Goal: Task Accomplishment & Management: Manage account settings

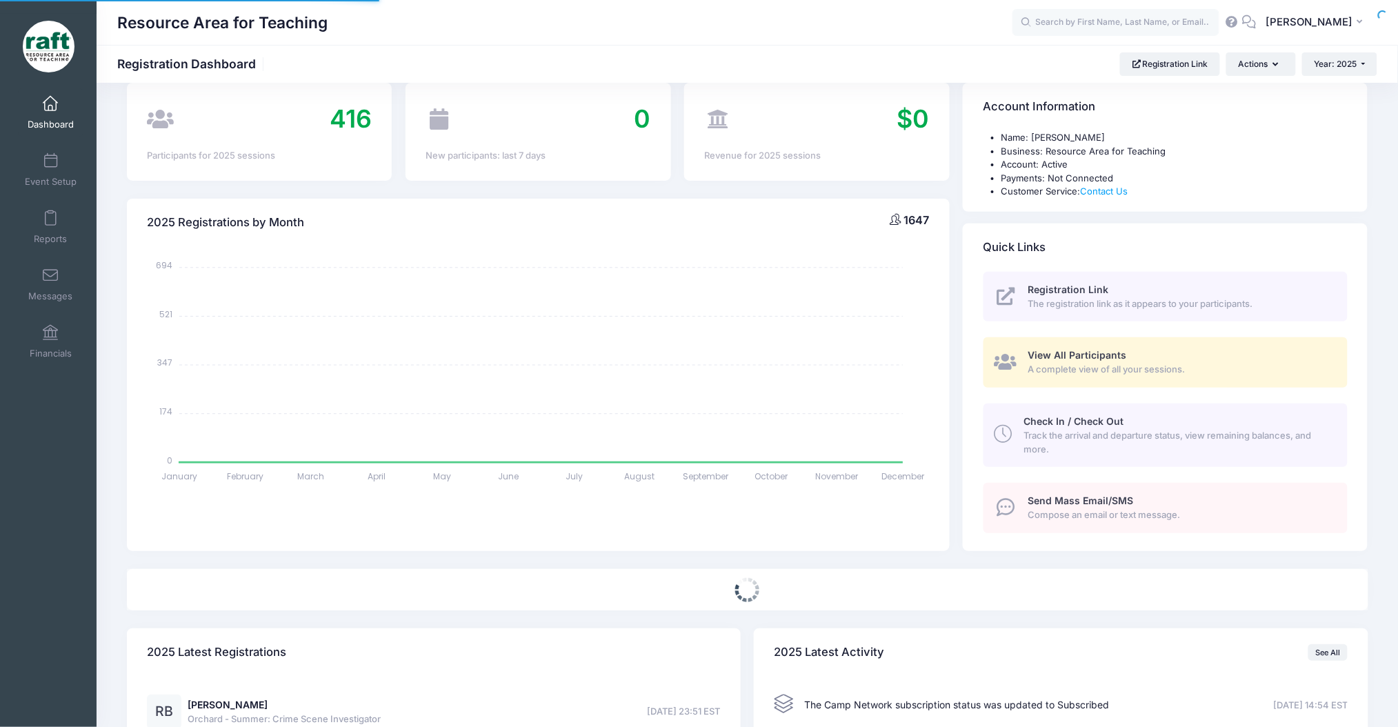
scroll to position [33, 0]
select select
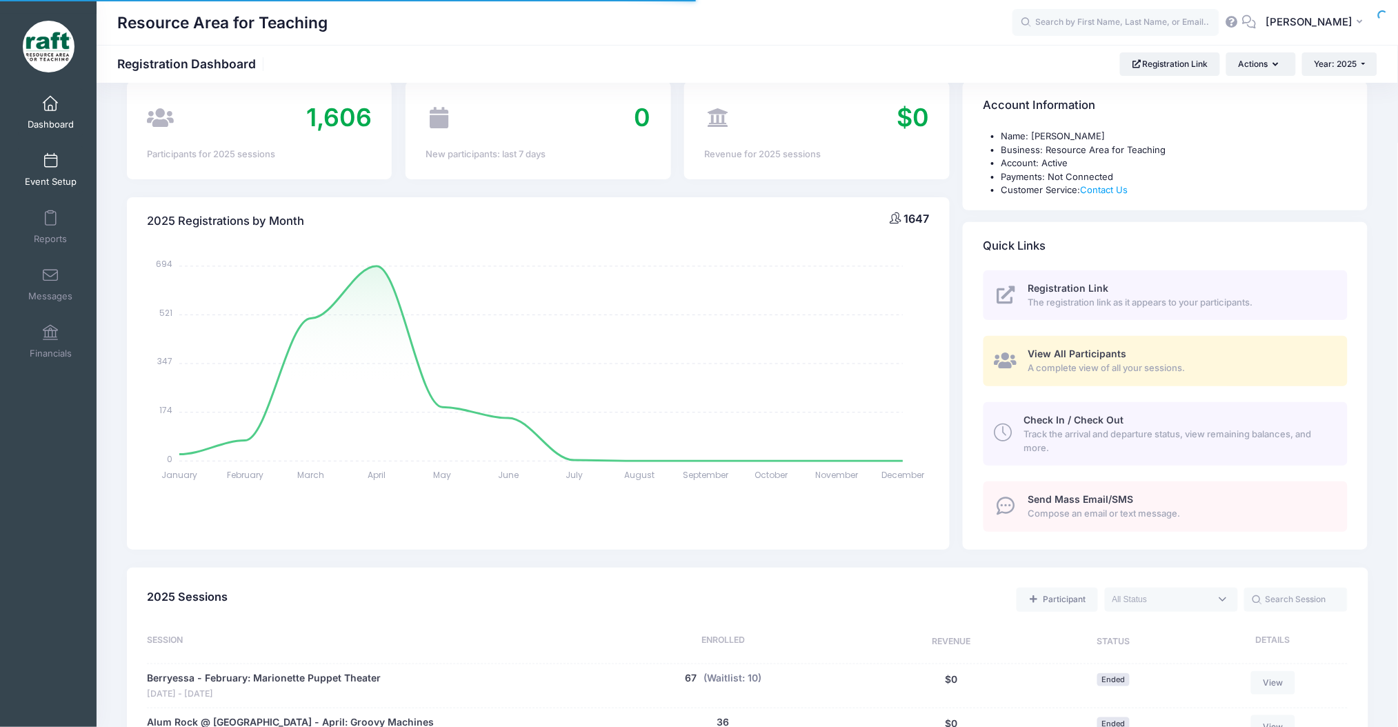
click at [38, 178] on span "Event Setup" at bounding box center [51, 182] width 52 height 12
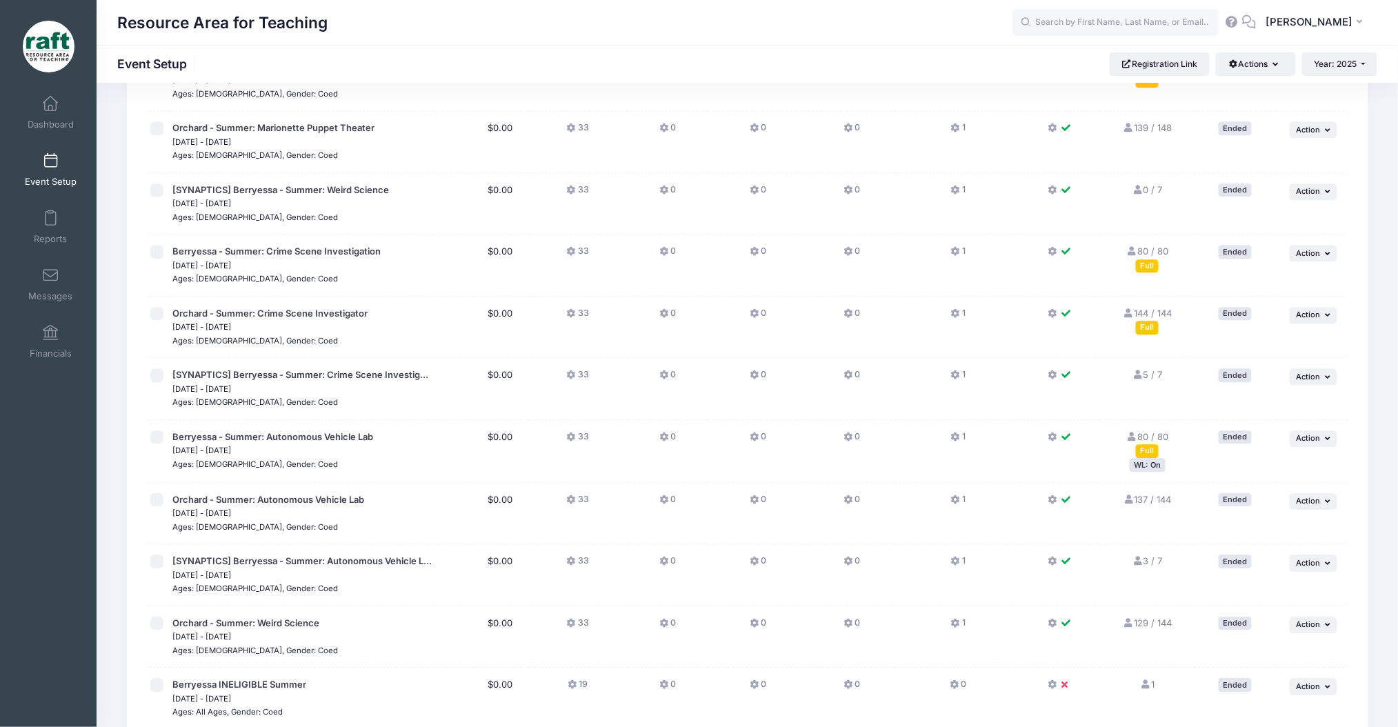
scroll to position [1493, 0]
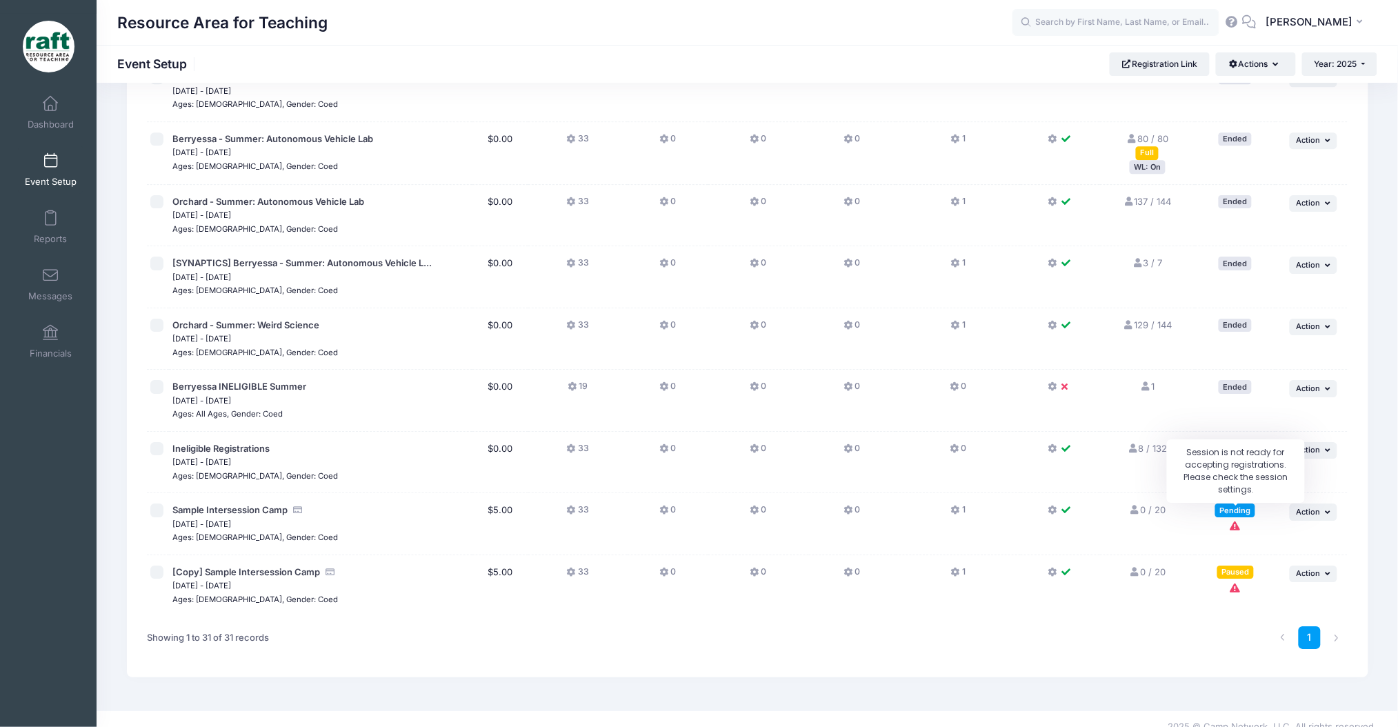
click at [1237, 521] on icon "Session is not ready for accepting registrations. Please check the session sett…" at bounding box center [1235, 525] width 11 height 9
click at [1308, 507] on span "Action" at bounding box center [1309, 512] width 24 height 10
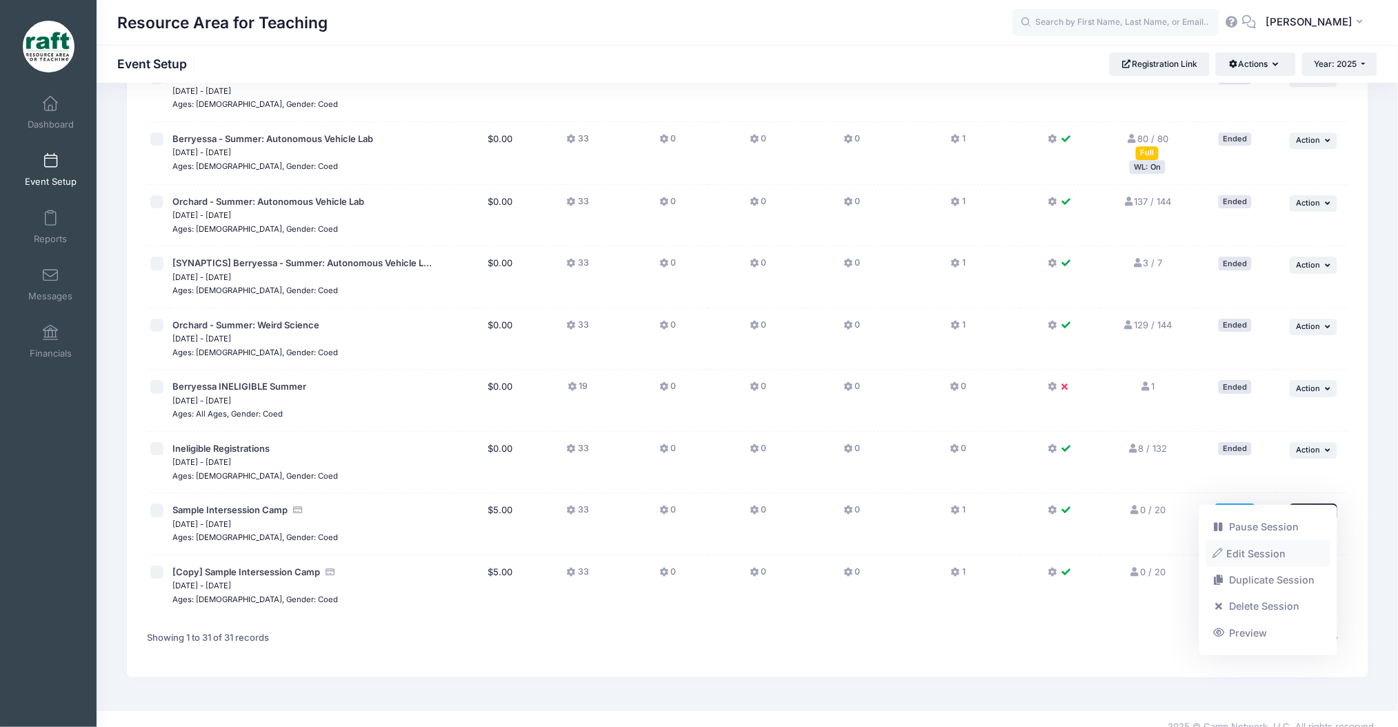
click at [1230, 543] on link "Edit Session" at bounding box center [1268, 553] width 125 height 26
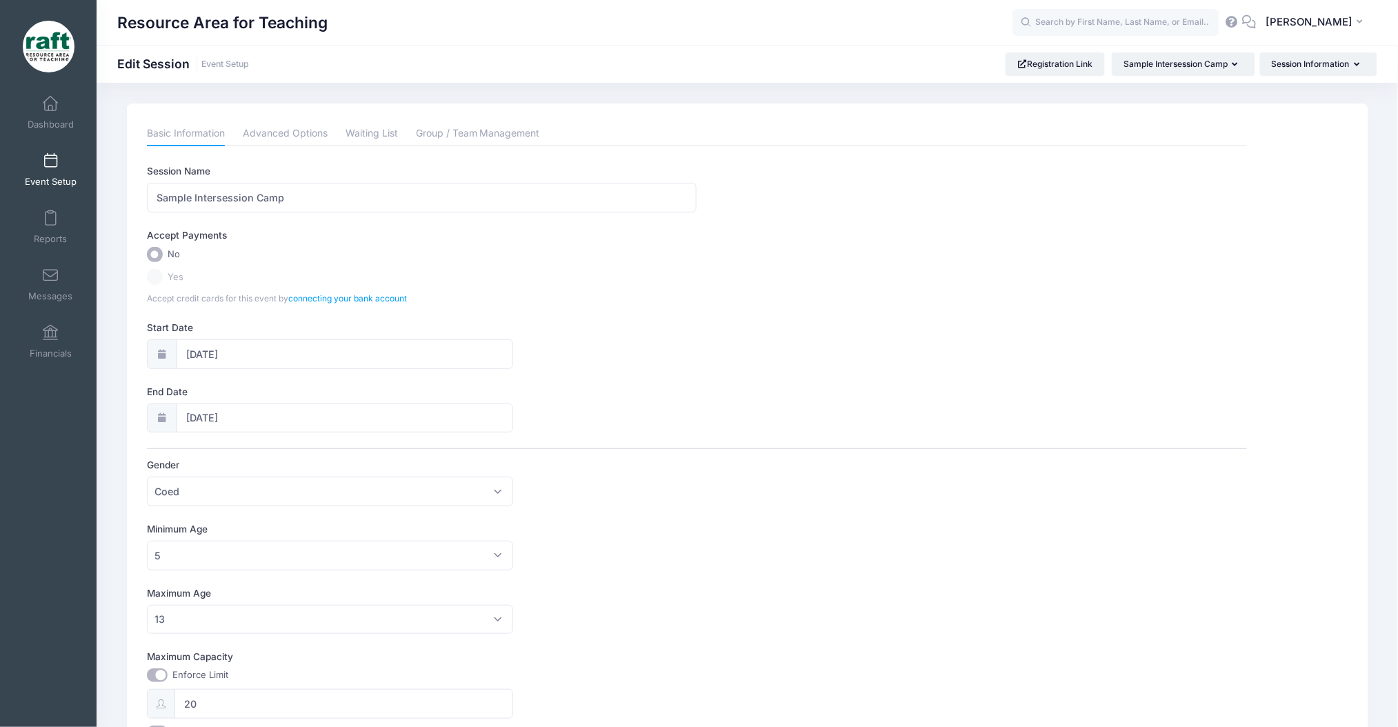
click at [159, 258] on input "No" at bounding box center [155, 255] width 16 height 16
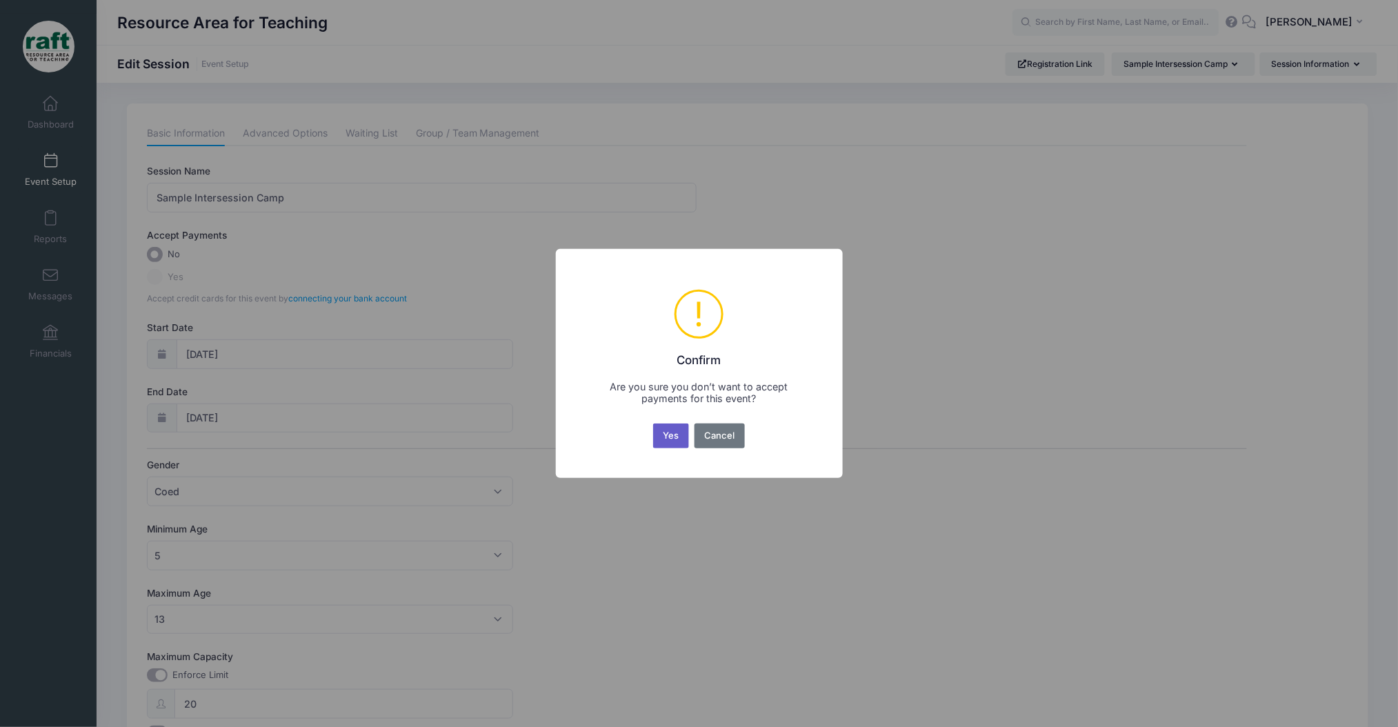
click at [674, 446] on button "Yes" at bounding box center [671, 435] width 36 height 25
radio input "true"
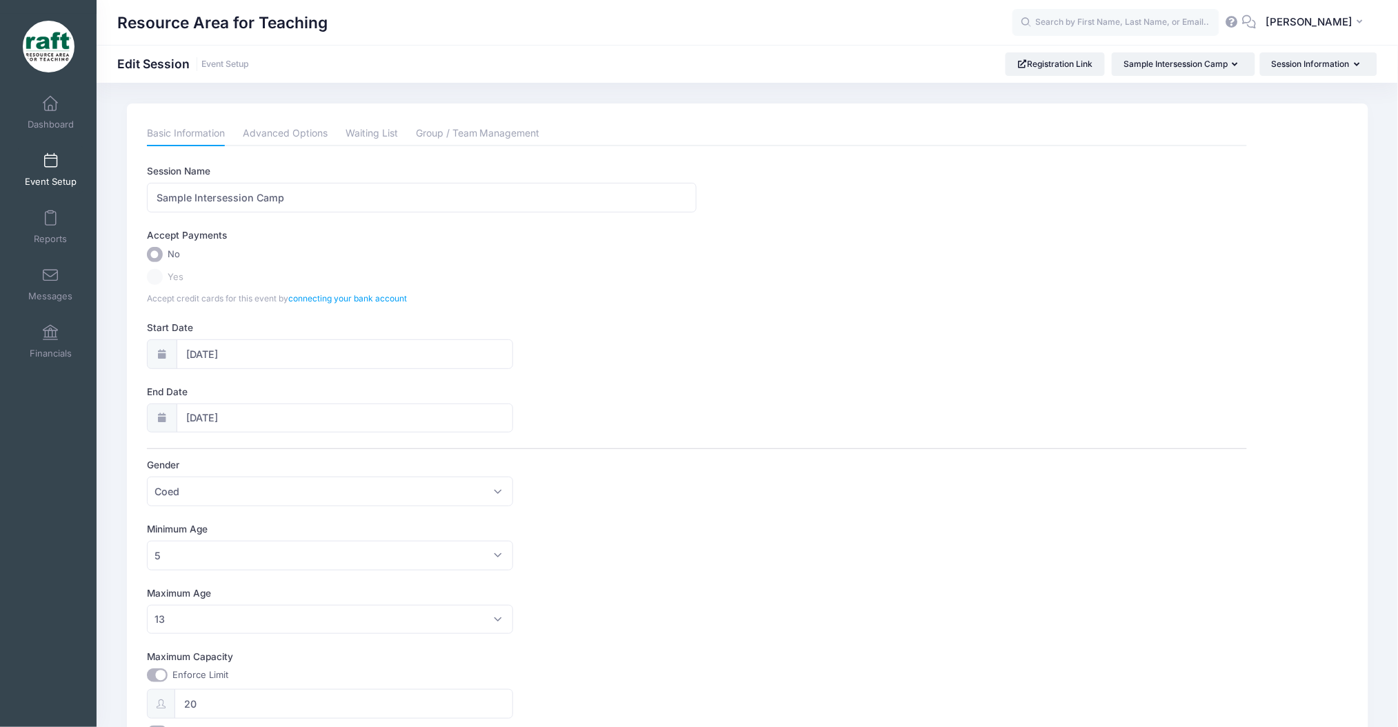
scroll to position [207, 0]
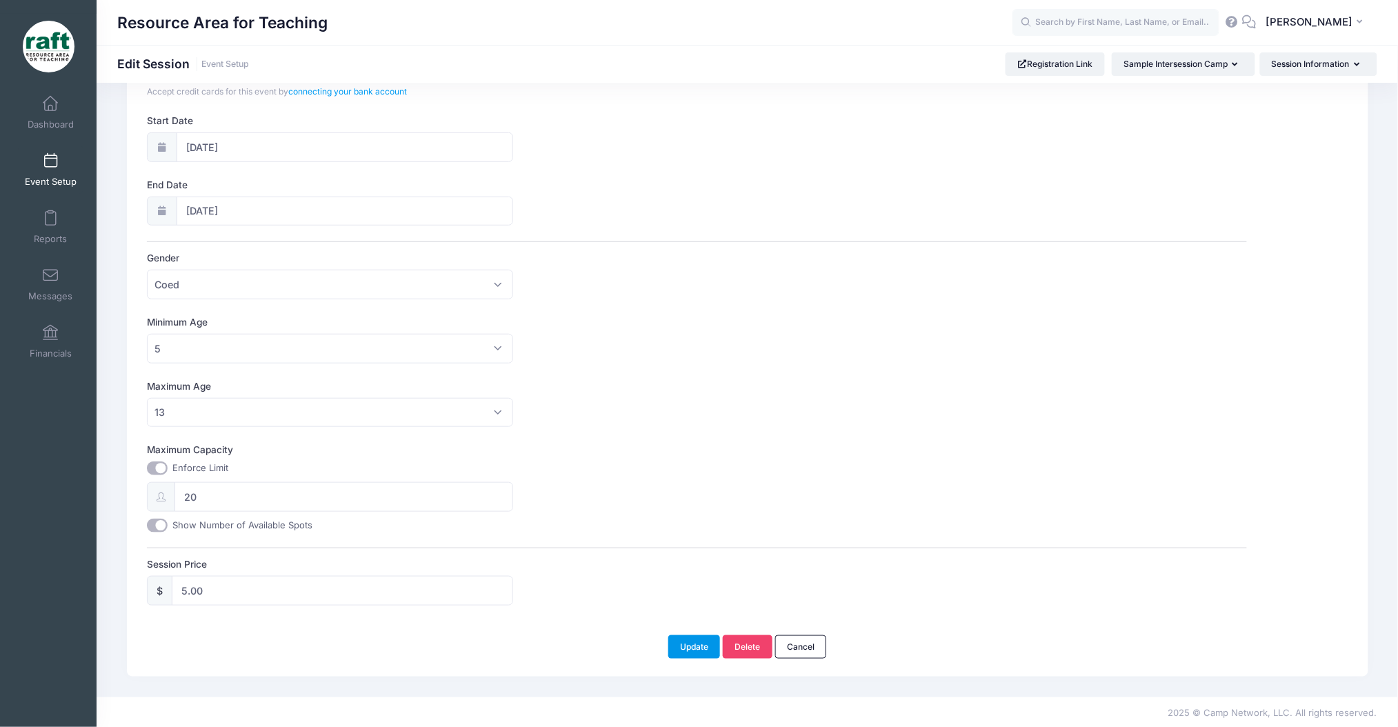
click at [672, 655] on button "Update" at bounding box center [694, 646] width 52 height 23
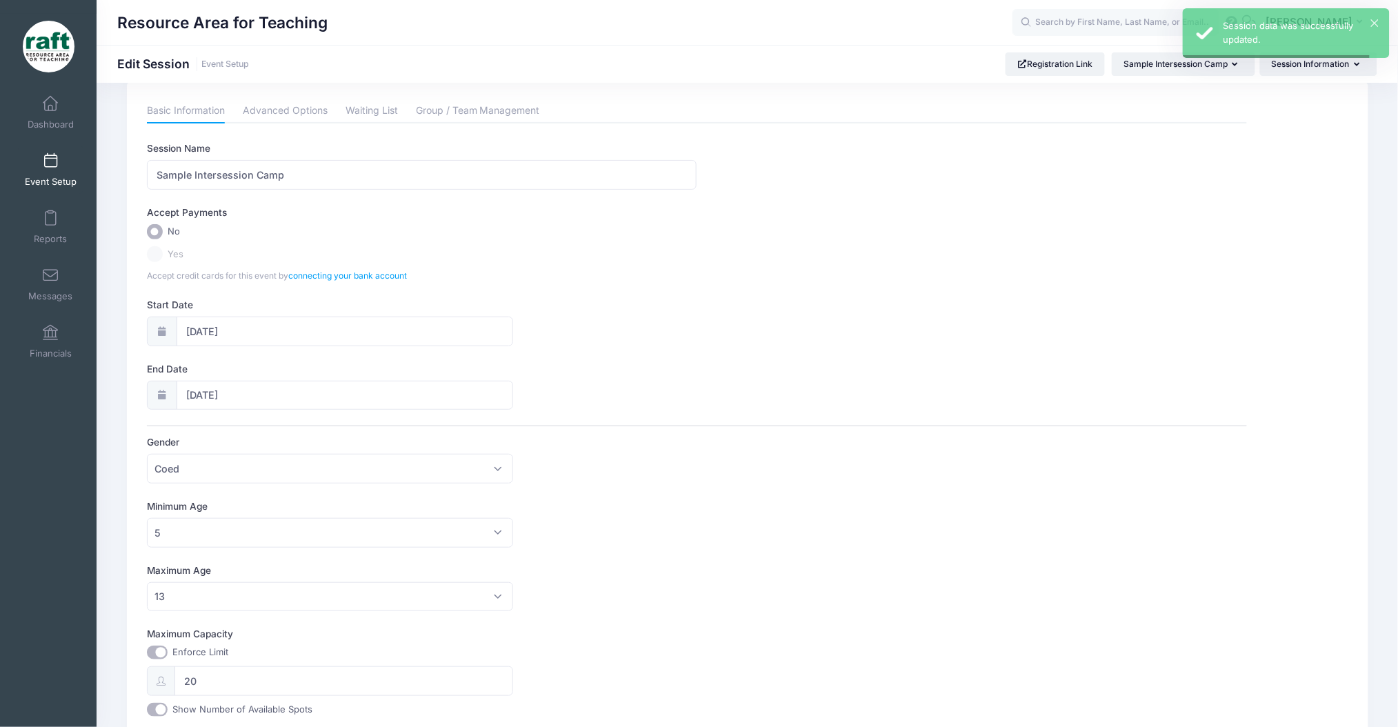
scroll to position [28, 0]
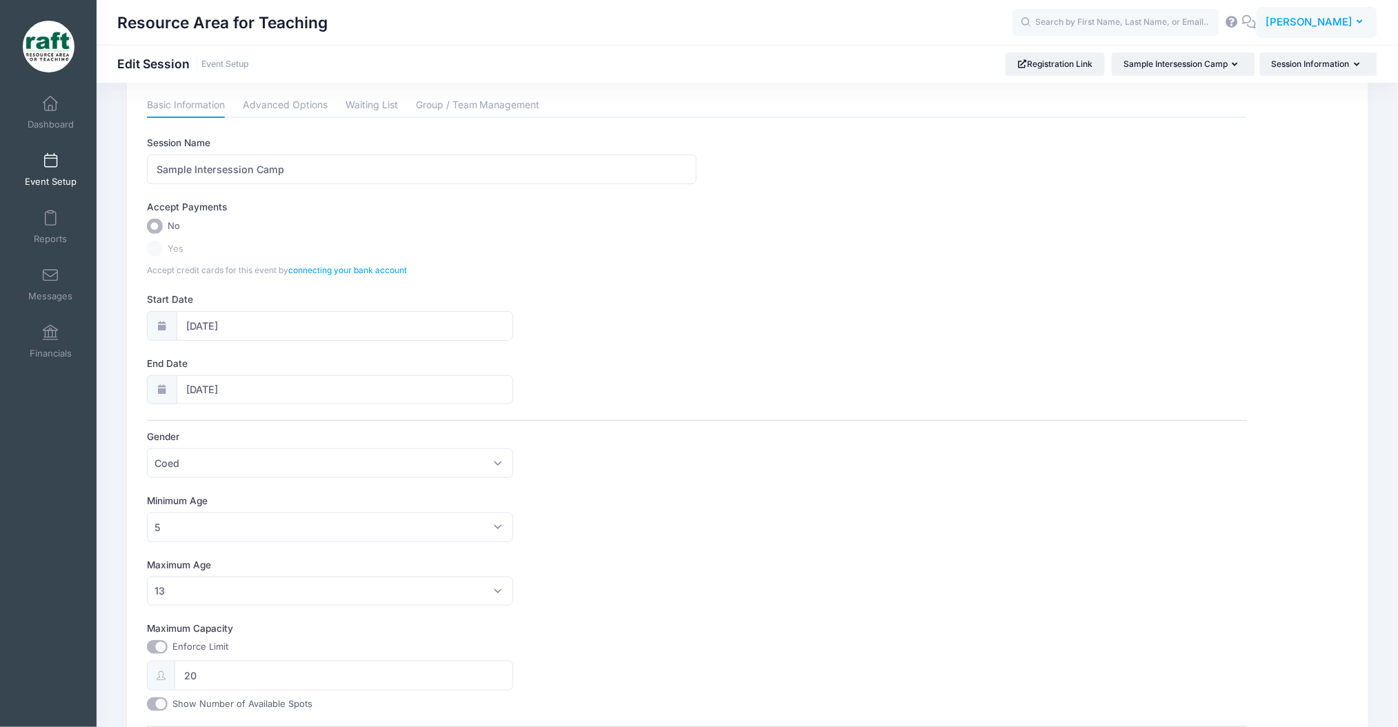
click at [1297, 28] on span "[PERSON_NAME]" at bounding box center [1309, 21] width 87 height 15
click at [1262, 143] on link "Settings" at bounding box center [1283, 141] width 168 height 26
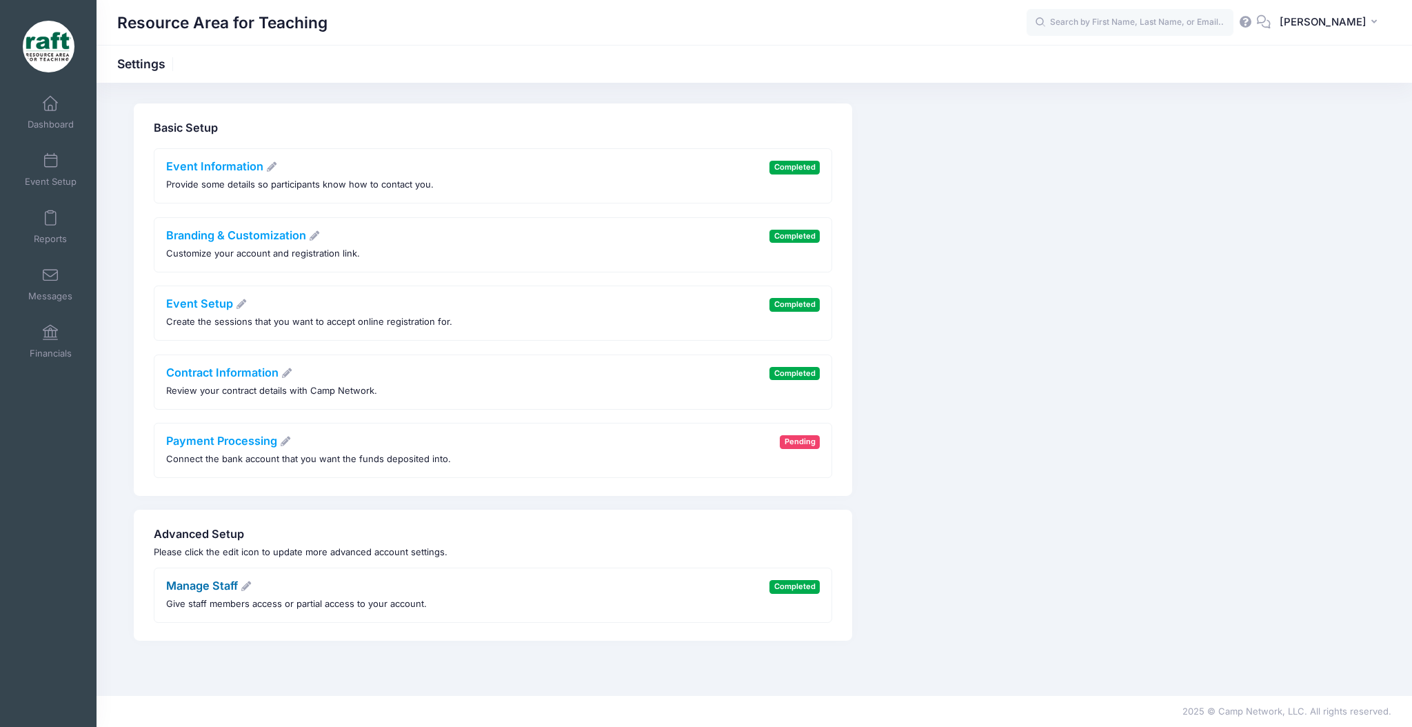
click at [179, 586] on link "Manage Staff" at bounding box center [209, 586] width 86 height 14
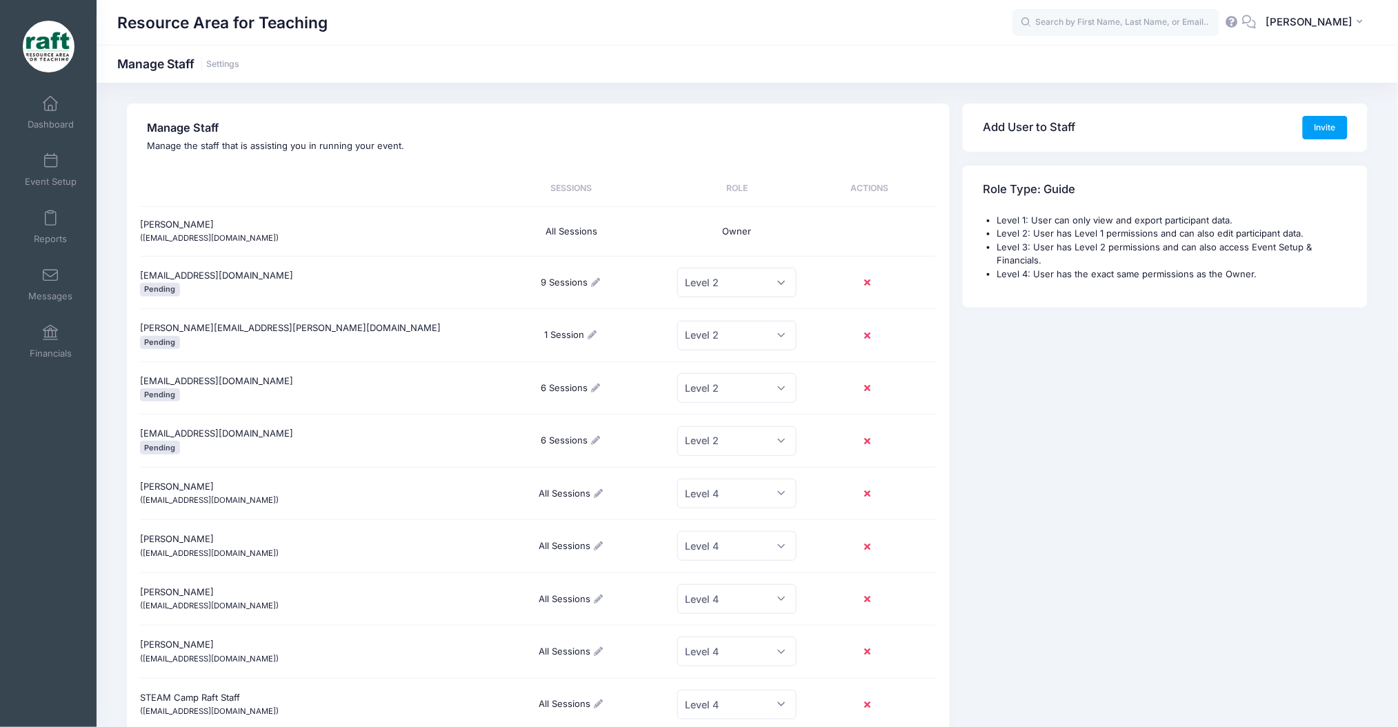
click at [868, 336] on icon at bounding box center [869, 336] width 11 height 0
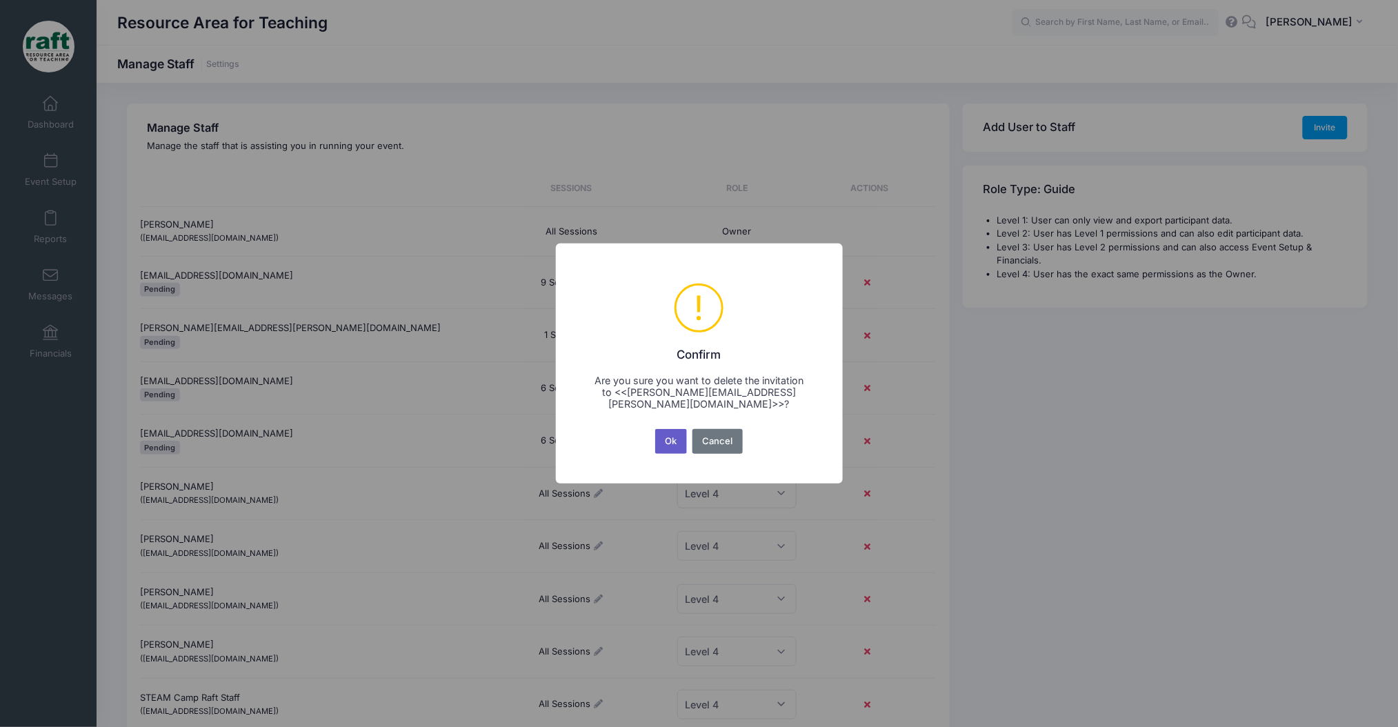
click at [664, 438] on button "Ok" at bounding box center [671, 441] width 32 height 25
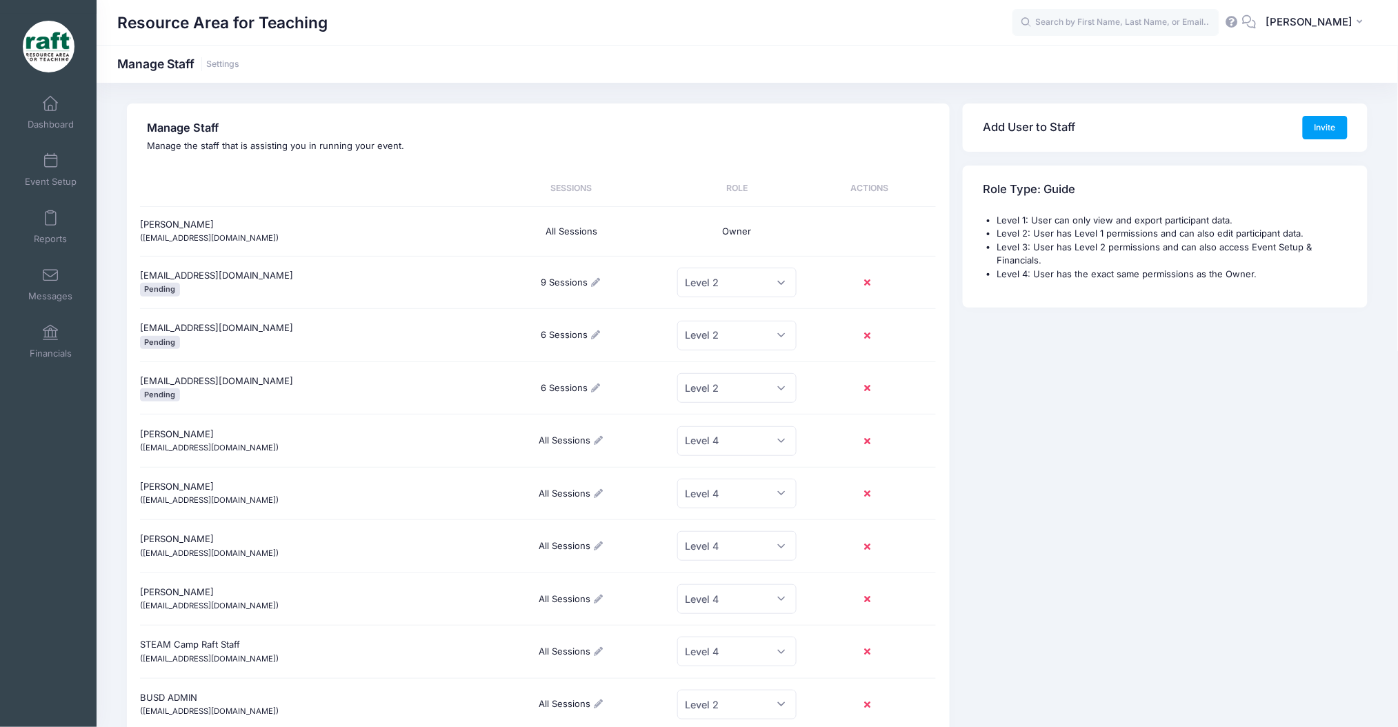
click at [870, 283] on icon at bounding box center [869, 283] width 11 height 0
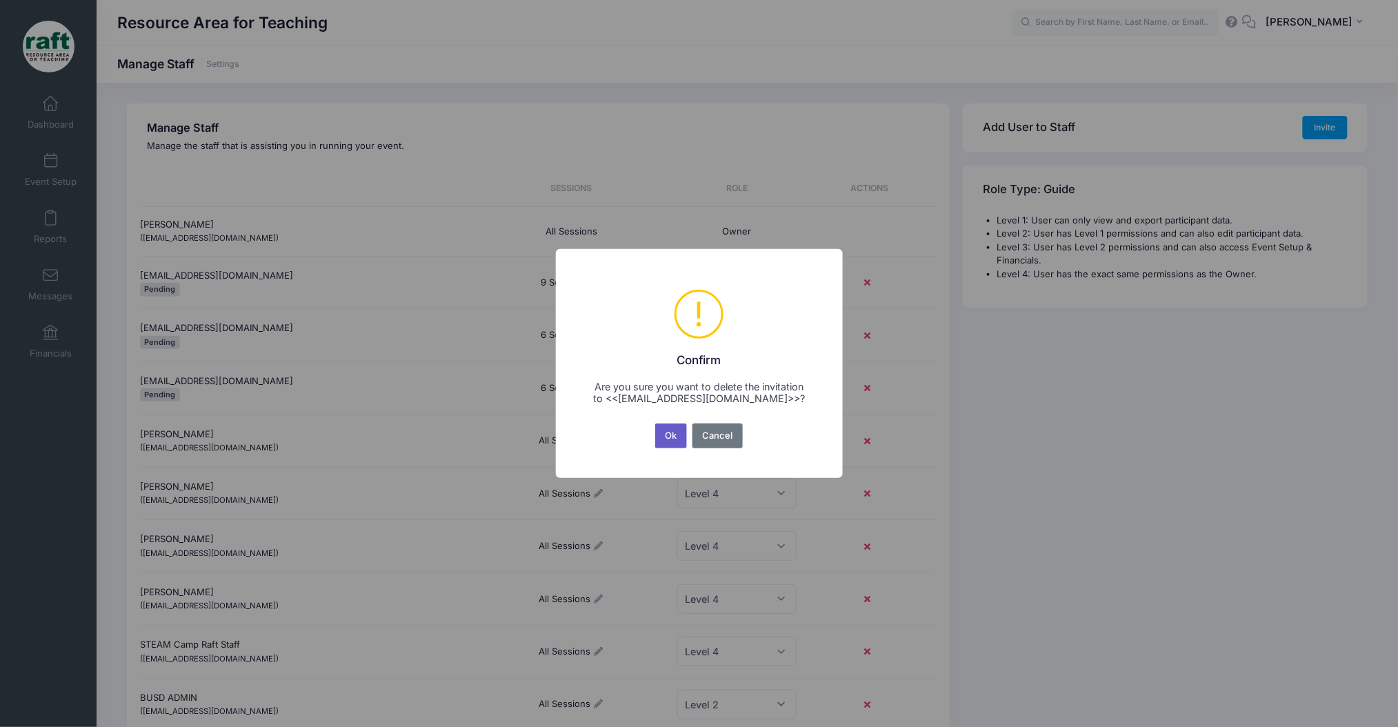
click at [668, 442] on button "Ok" at bounding box center [671, 435] width 32 height 25
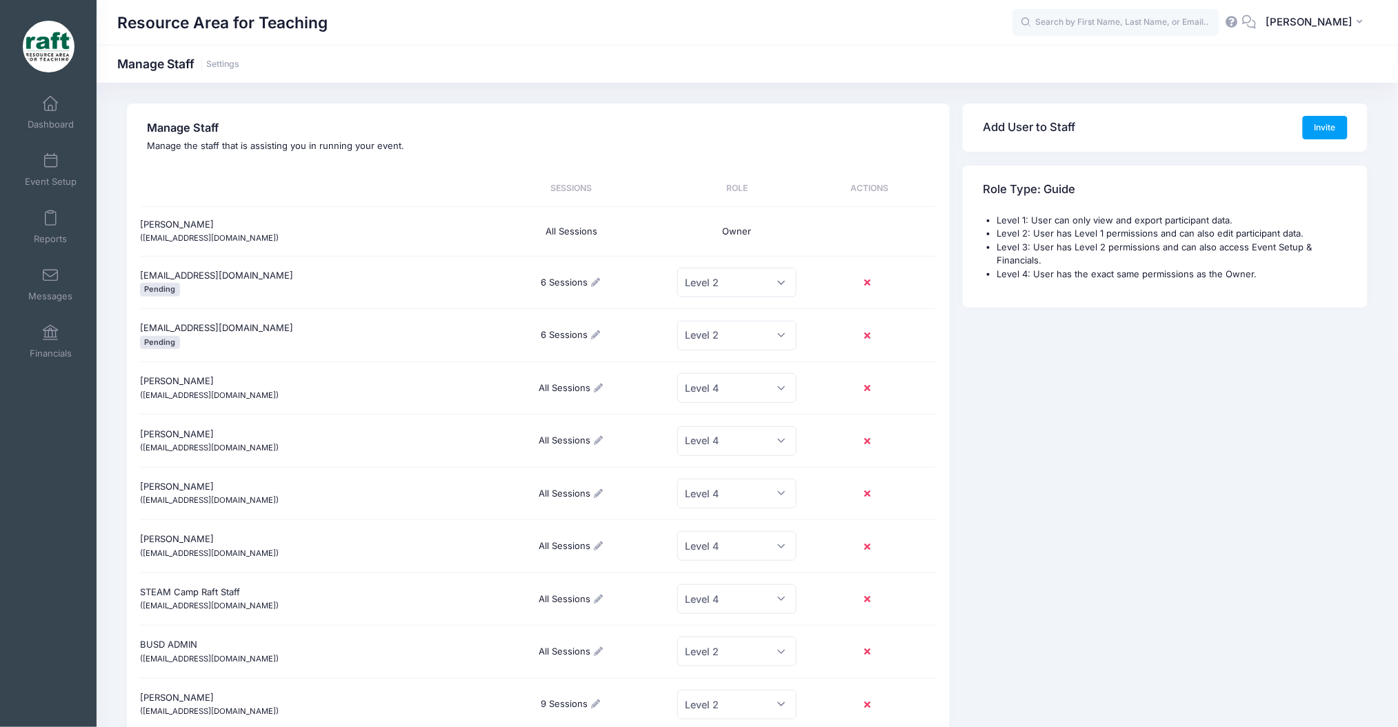
click at [865, 276] on buttton at bounding box center [869, 282] width 35 height 23
click at [867, 283] on icon at bounding box center [869, 283] width 11 height 0
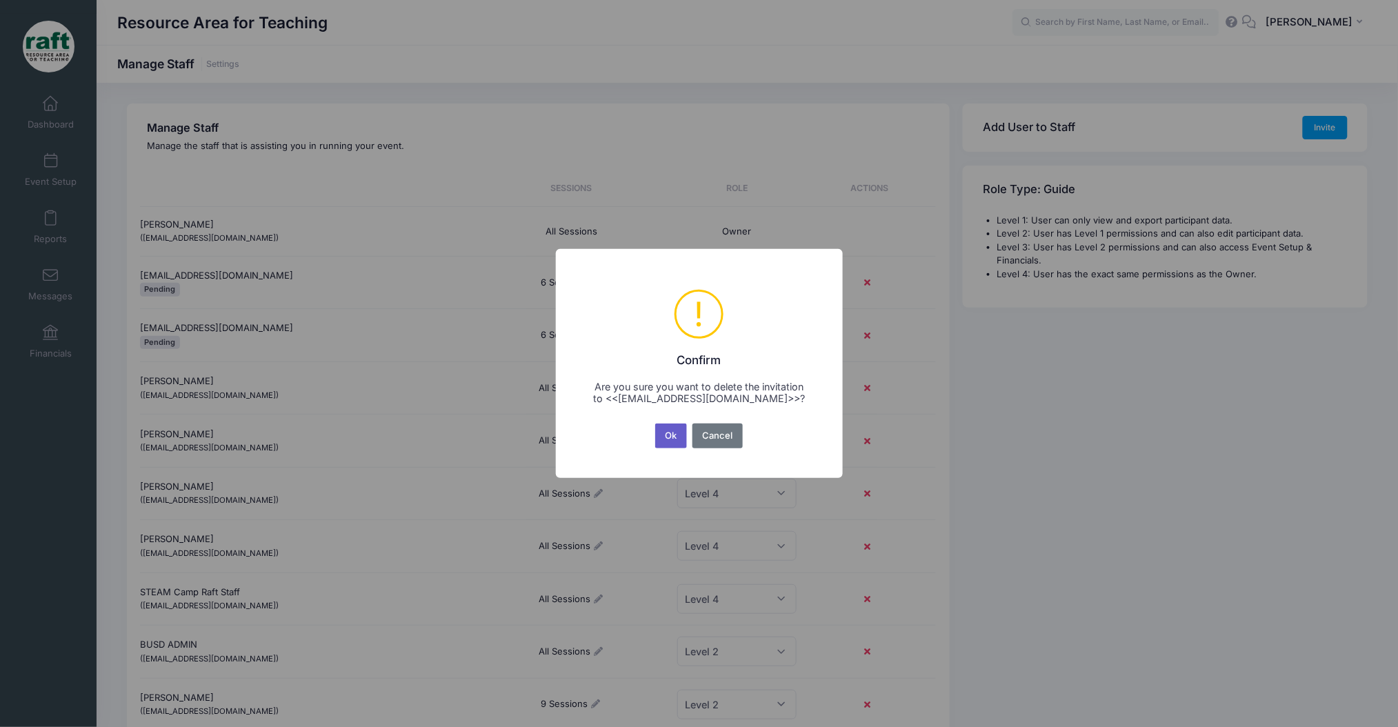
click at [668, 439] on button "Ok" at bounding box center [671, 435] width 32 height 25
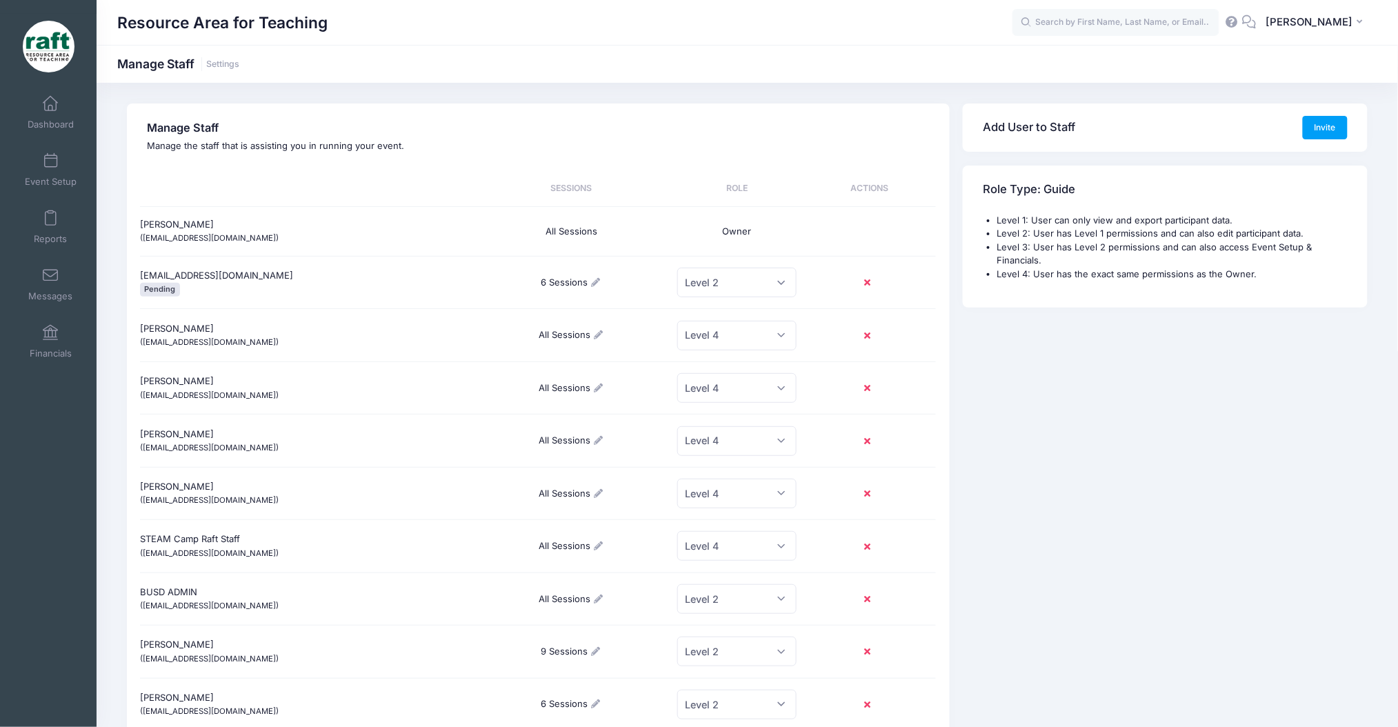
click at [861, 285] on buttton at bounding box center [869, 282] width 35 height 23
click at [864, 283] on icon at bounding box center [869, 283] width 11 height 0
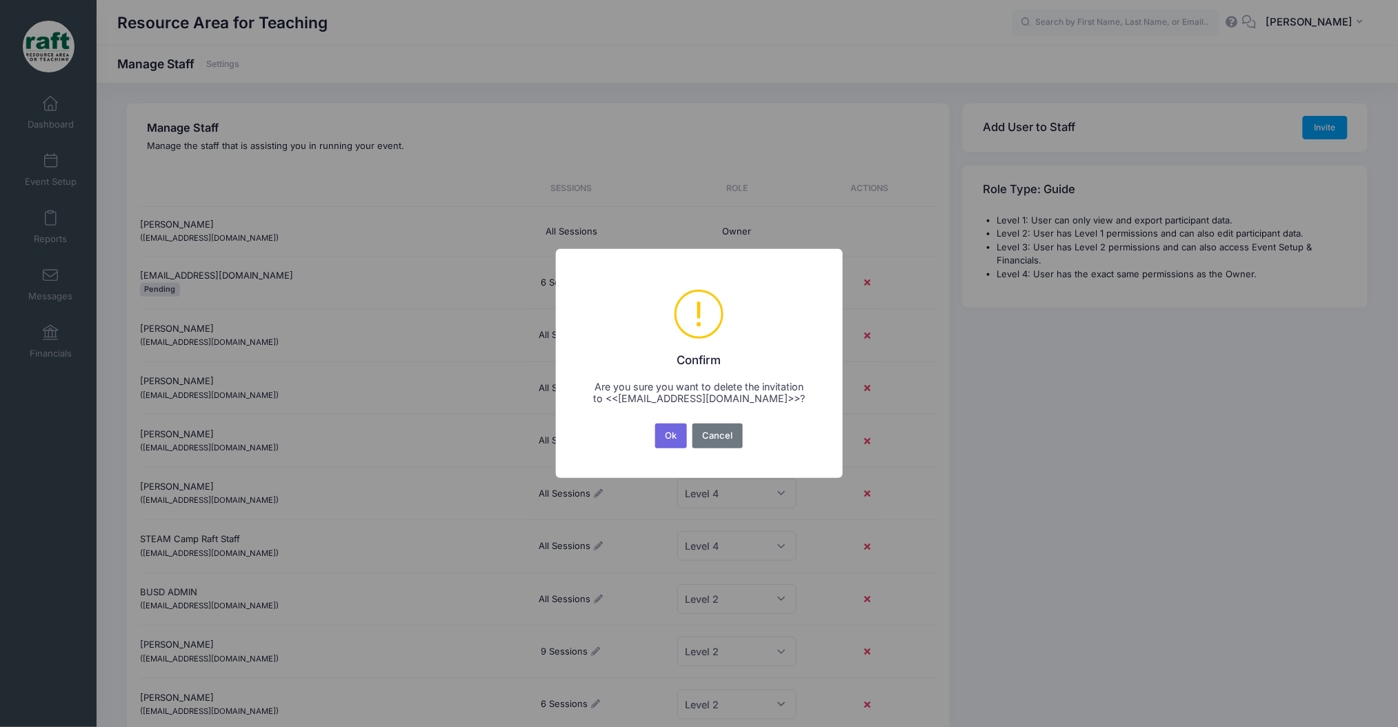
click at [674, 421] on div "Ok No Cancel" at bounding box center [698, 436] width 92 height 30
click at [668, 434] on button "Ok" at bounding box center [671, 435] width 32 height 25
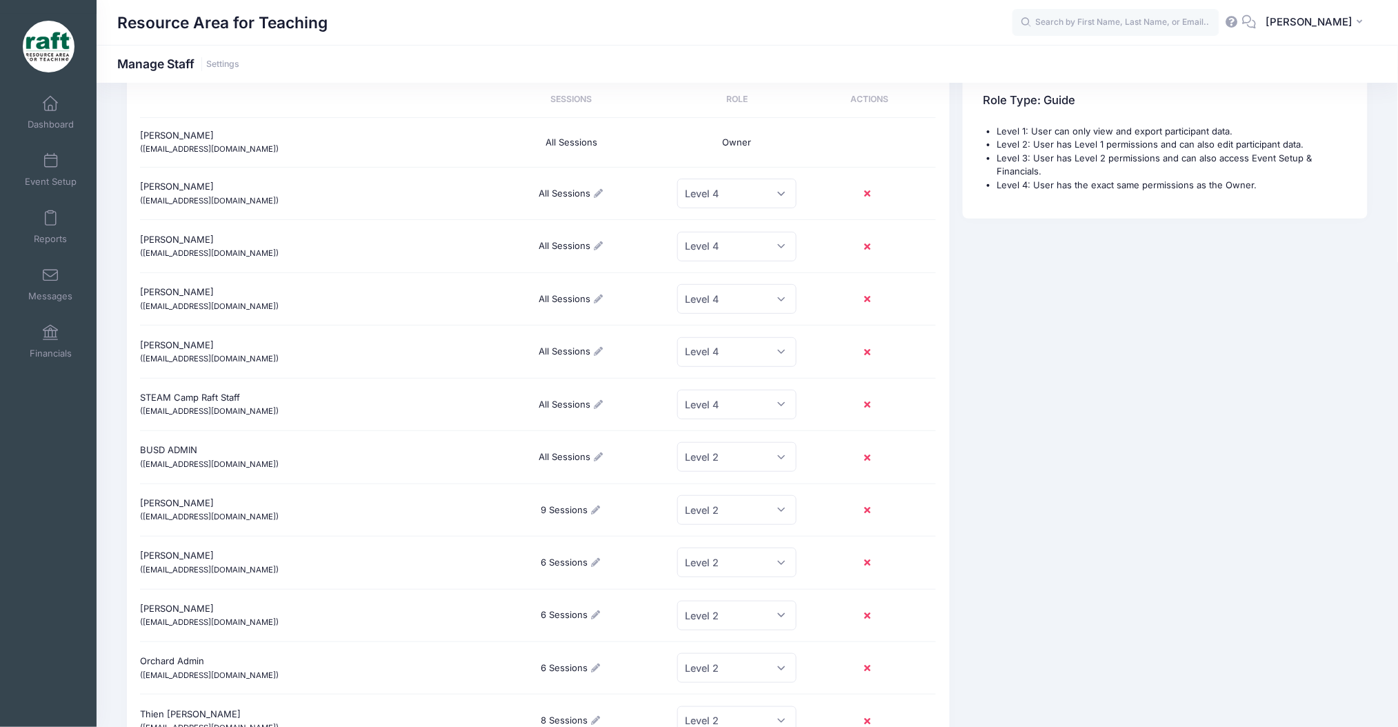
scroll to position [98, 0]
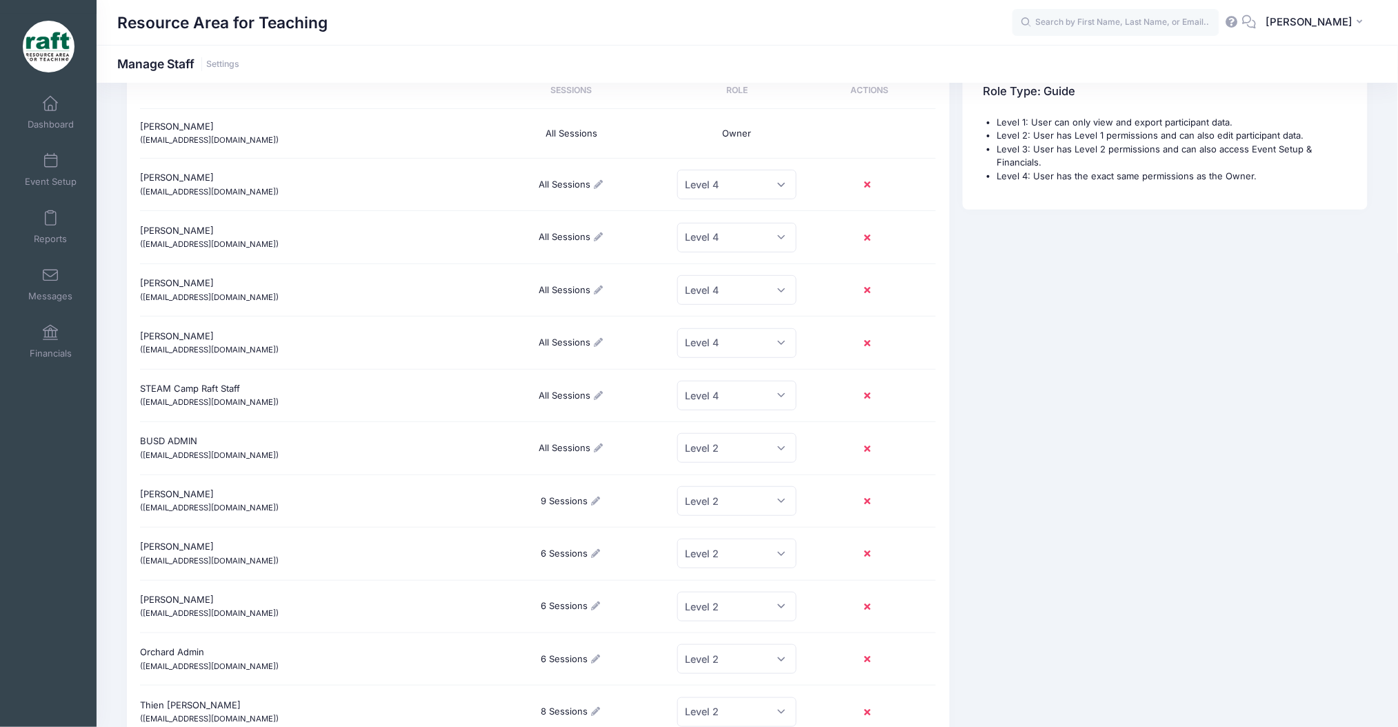
click at [863, 552] on buttton at bounding box center [869, 553] width 35 height 23
click at [870, 550] on buttton at bounding box center [869, 553] width 35 height 23
click at [866, 554] on icon at bounding box center [869, 554] width 11 height 0
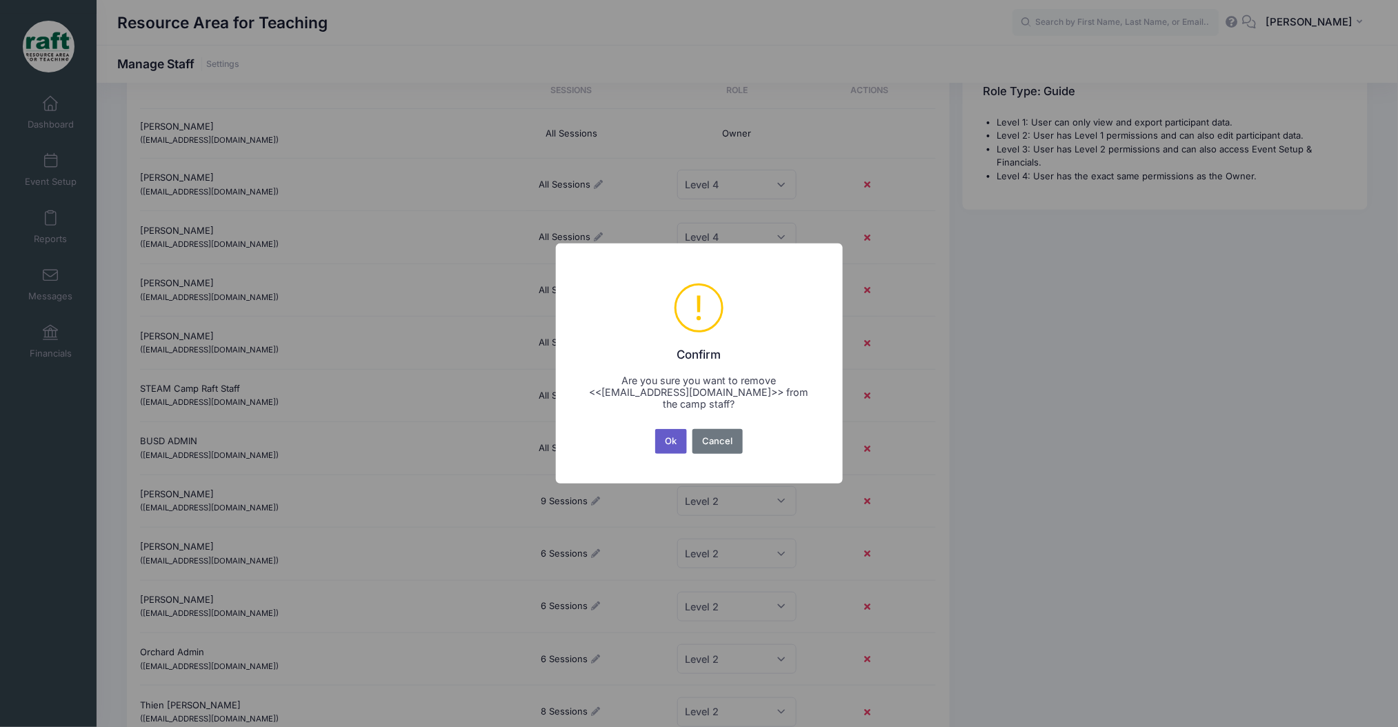
click at [670, 447] on button "Ok" at bounding box center [671, 441] width 32 height 25
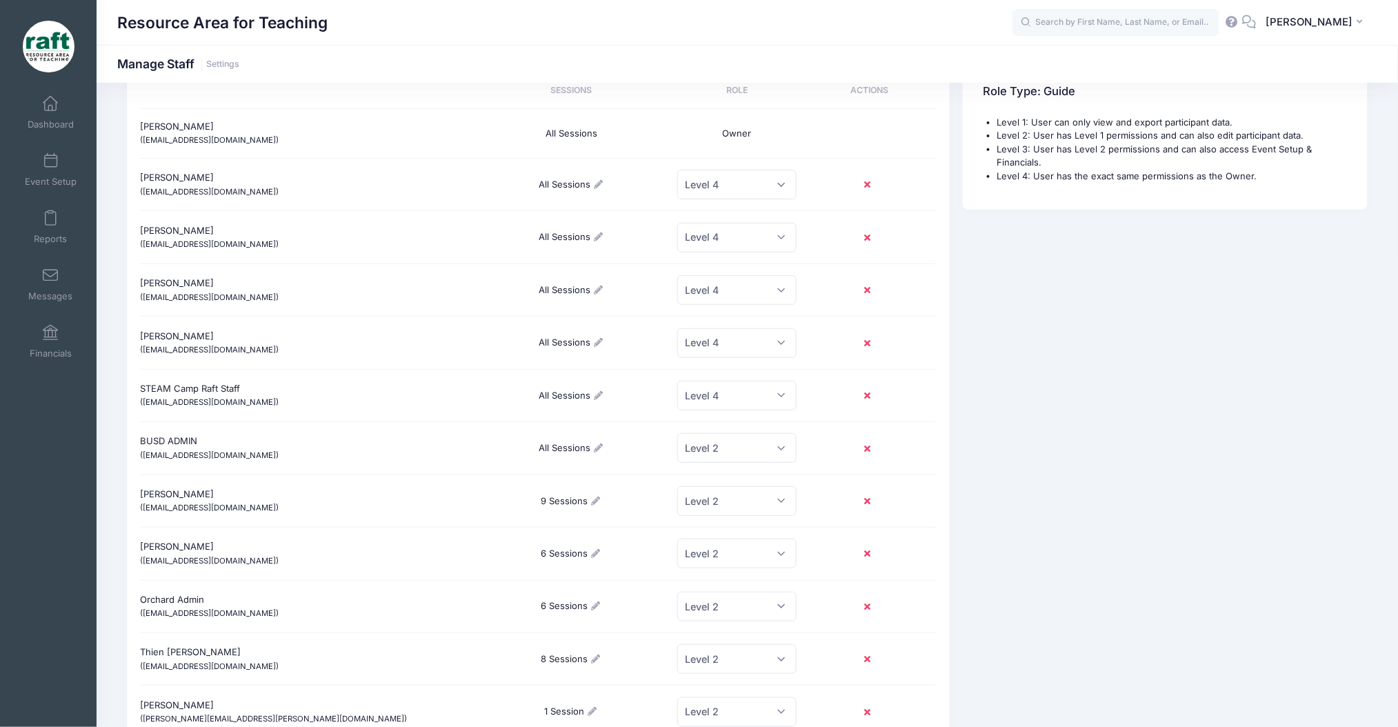
click at [872, 557] on buttton at bounding box center [869, 553] width 35 height 23
click at [863, 553] on buttton at bounding box center [869, 553] width 35 height 23
click at [865, 554] on icon at bounding box center [869, 554] width 11 height 0
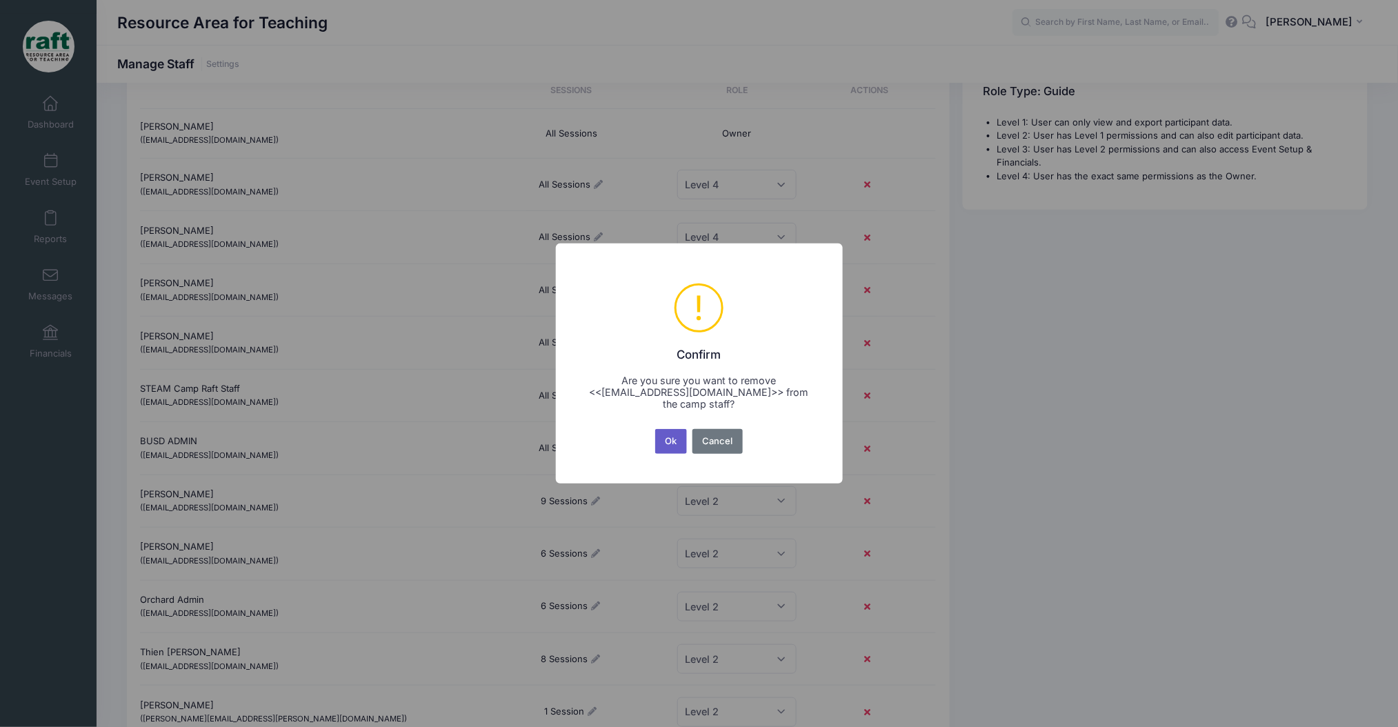
click at [681, 437] on button "Ok" at bounding box center [671, 441] width 32 height 25
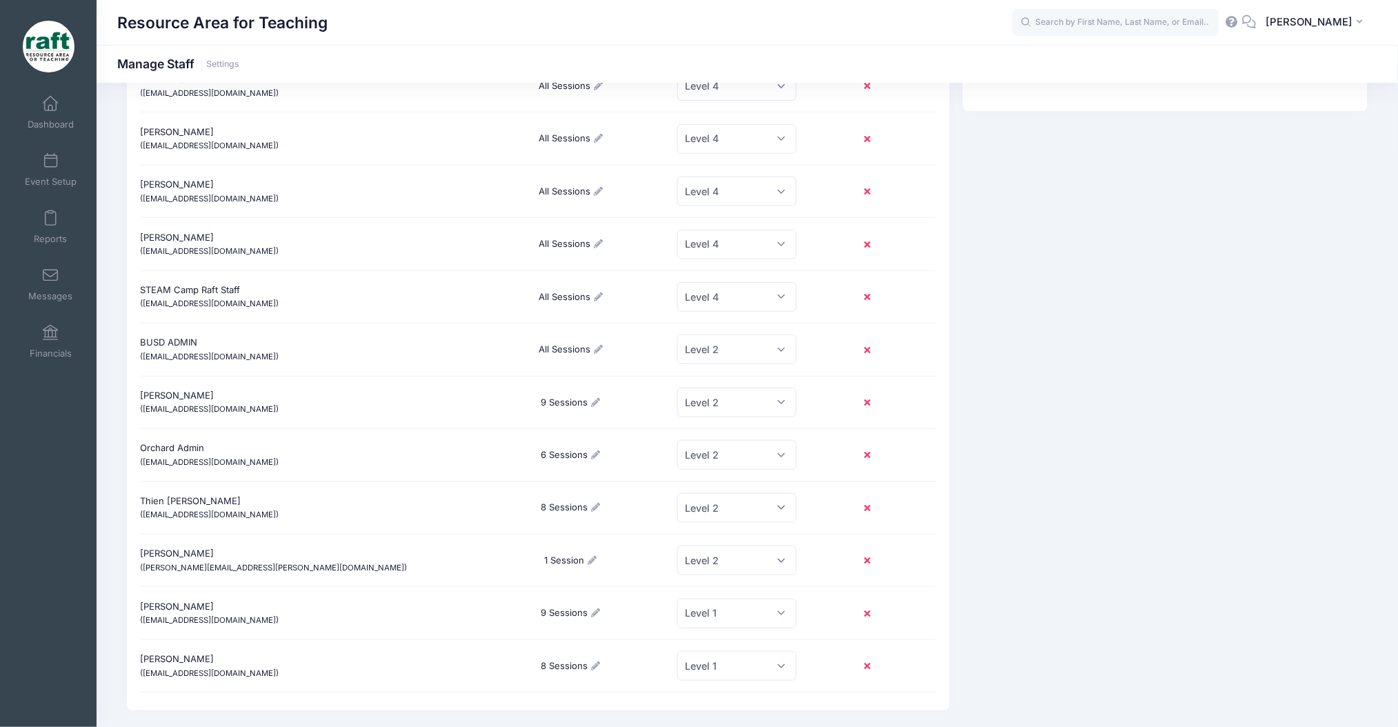
scroll to position [223, 0]
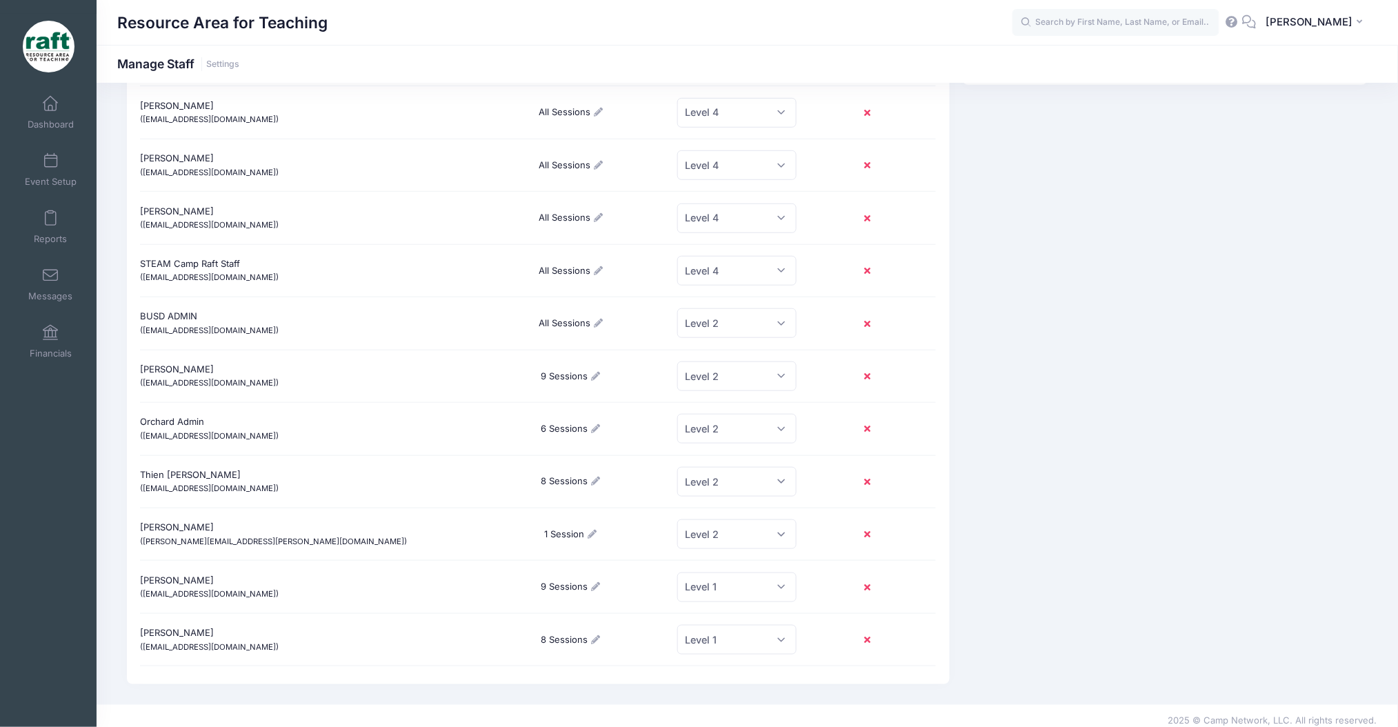
click at [865, 534] on icon at bounding box center [869, 534] width 11 height 0
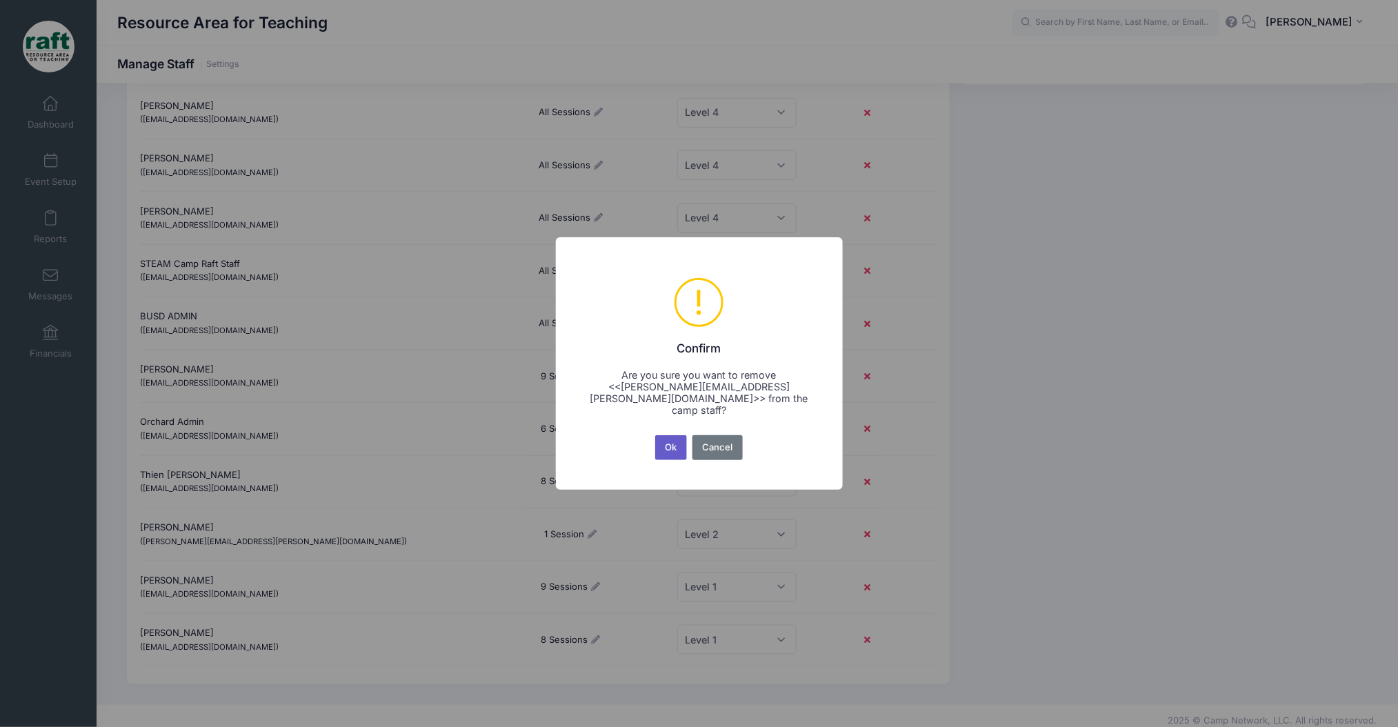
click at [660, 437] on button "Ok" at bounding box center [671, 447] width 32 height 25
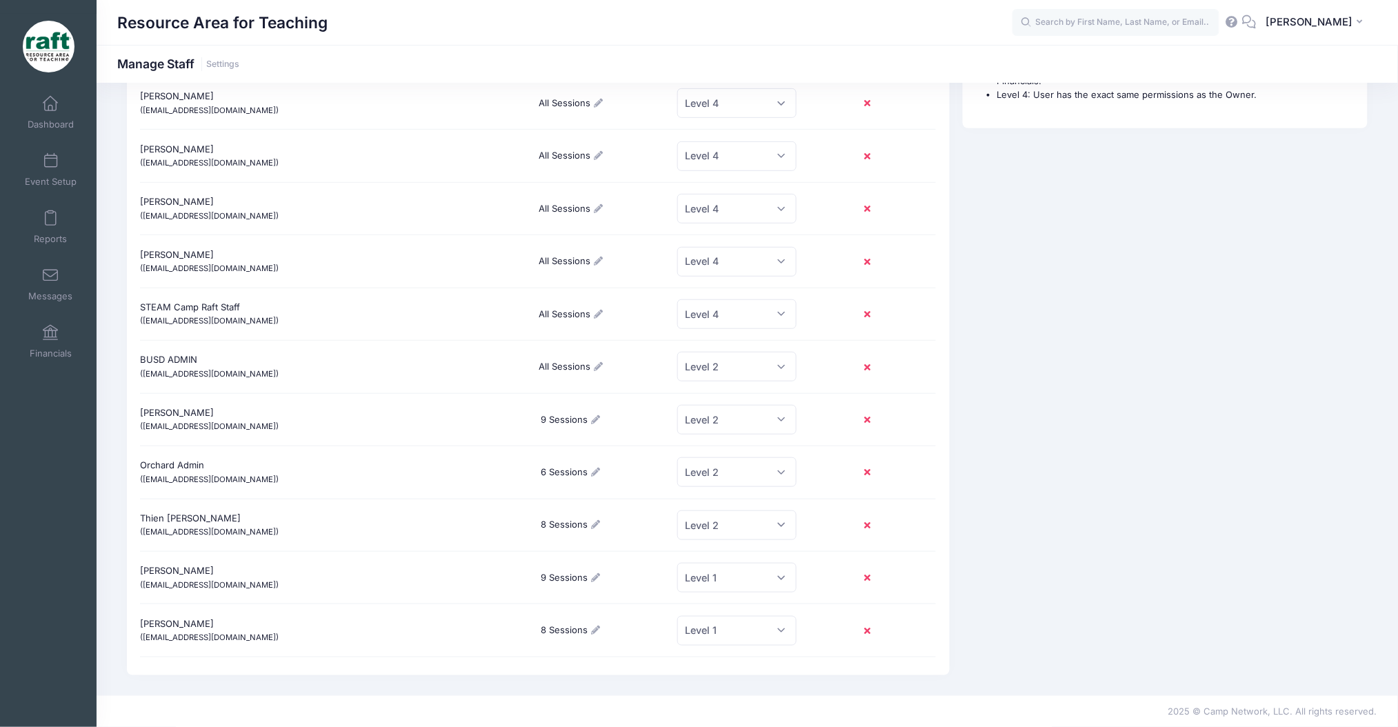
scroll to position [181, 0]
click at [28, 119] on span "Dashboard" at bounding box center [51, 125] width 46 height 12
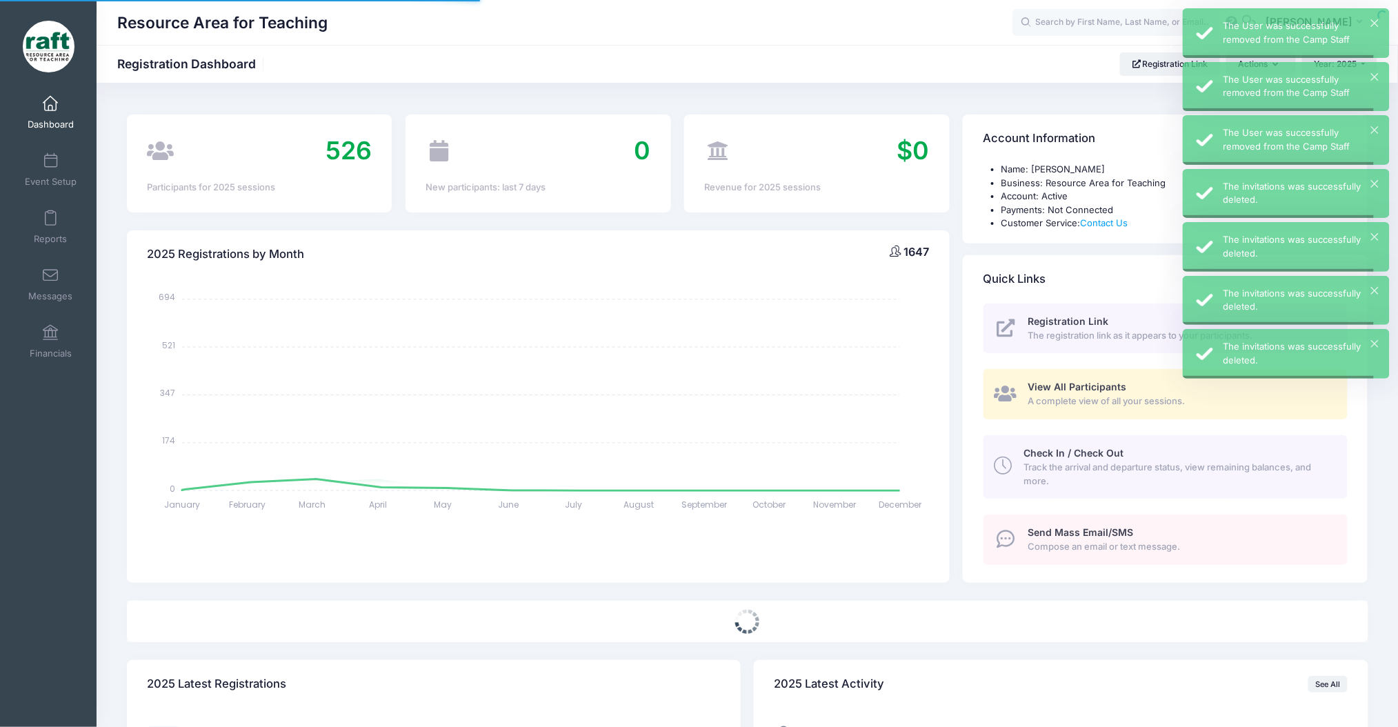
select select
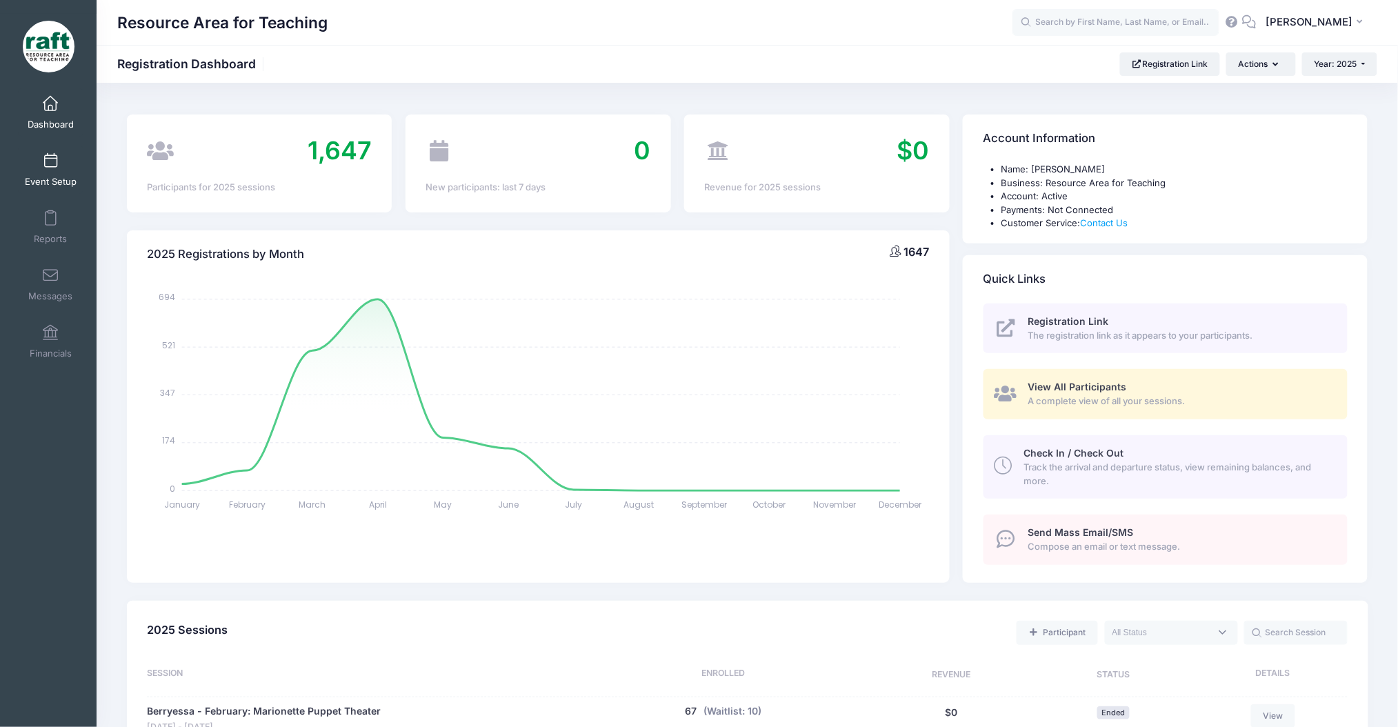
click at [50, 166] on span at bounding box center [50, 161] width 0 height 15
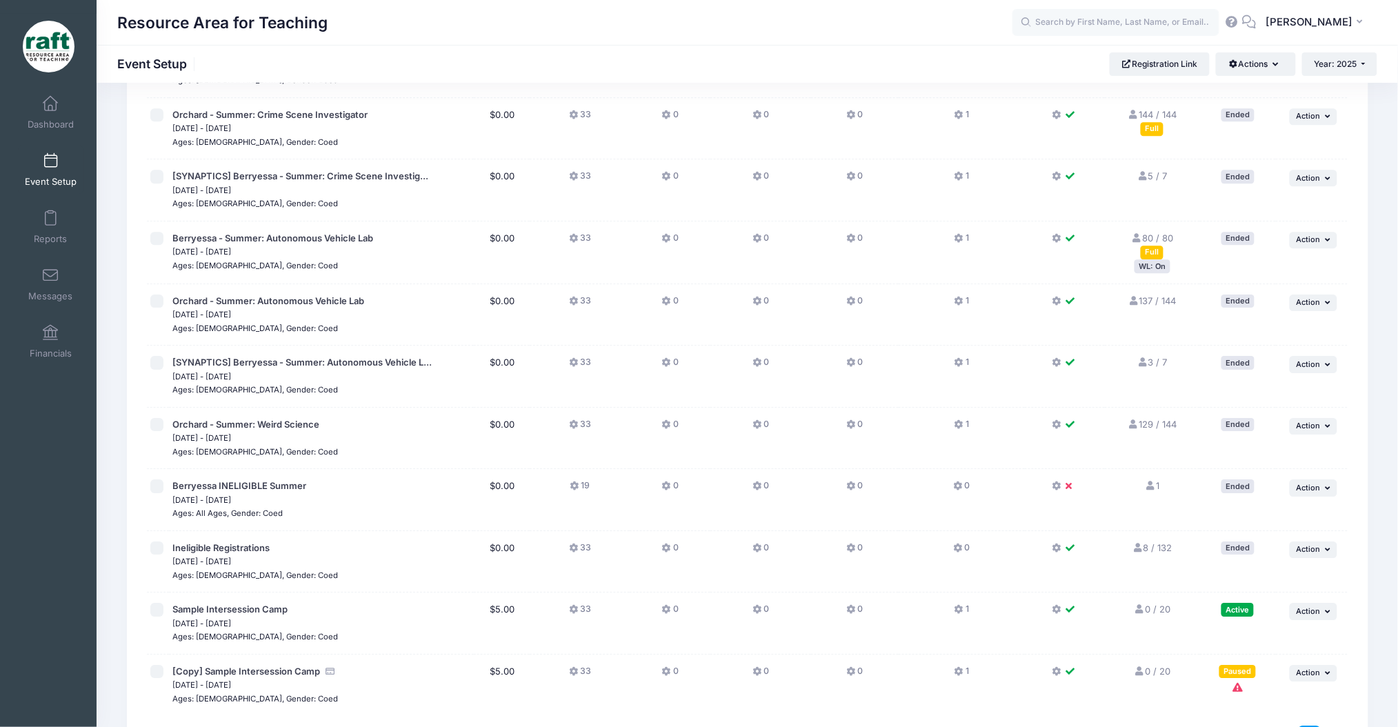
scroll to position [1493, 0]
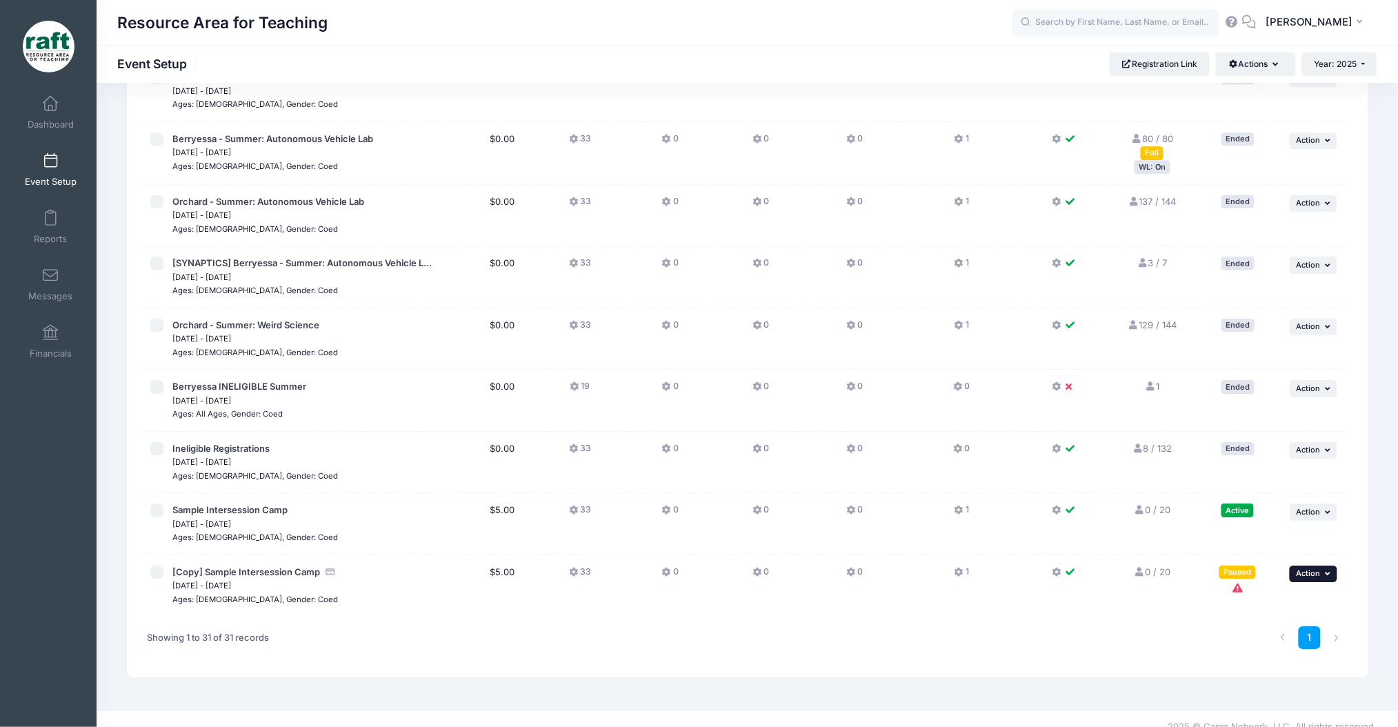
click at [1303, 568] on span "Action" at bounding box center [1309, 573] width 24 height 10
click at [1261, 692] on link "Preview" at bounding box center [1268, 694] width 125 height 26
click at [1326, 506] on td "... Action Resume Session Pause Session Edit Session Duplicate Session Delete S…" at bounding box center [1312, 524] width 72 height 62
click at [1326, 505] on td "... Action Resume Session Pause Session Edit Session Duplicate Session Delete S…" at bounding box center [1312, 524] width 72 height 62
click at [1318, 507] on span "Action" at bounding box center [1309, 512] width 24 height 10
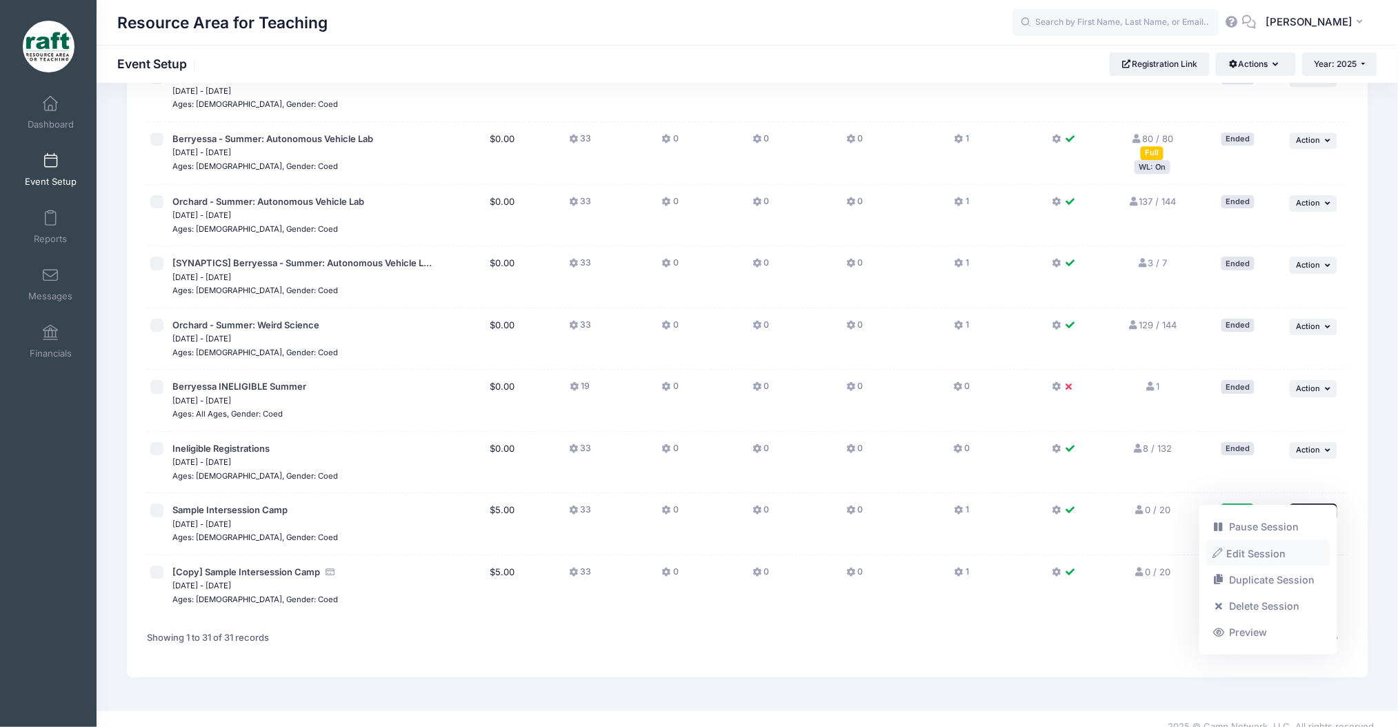
click at [1251, 549] on link "Edit Session" at bounding box center [1268, 553] width 125 height 26
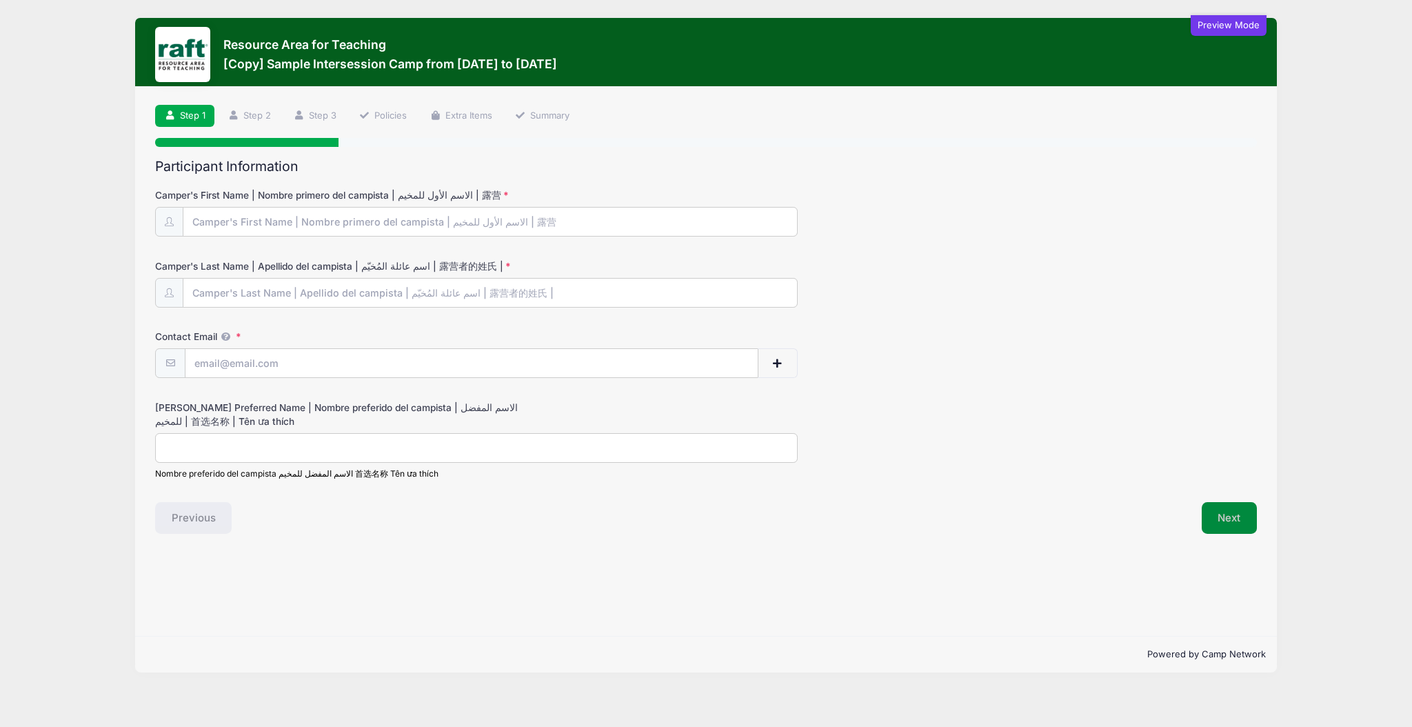
click at [1218, 524] on button "Next" at bounding box center [1230, 518] width 56 height 32
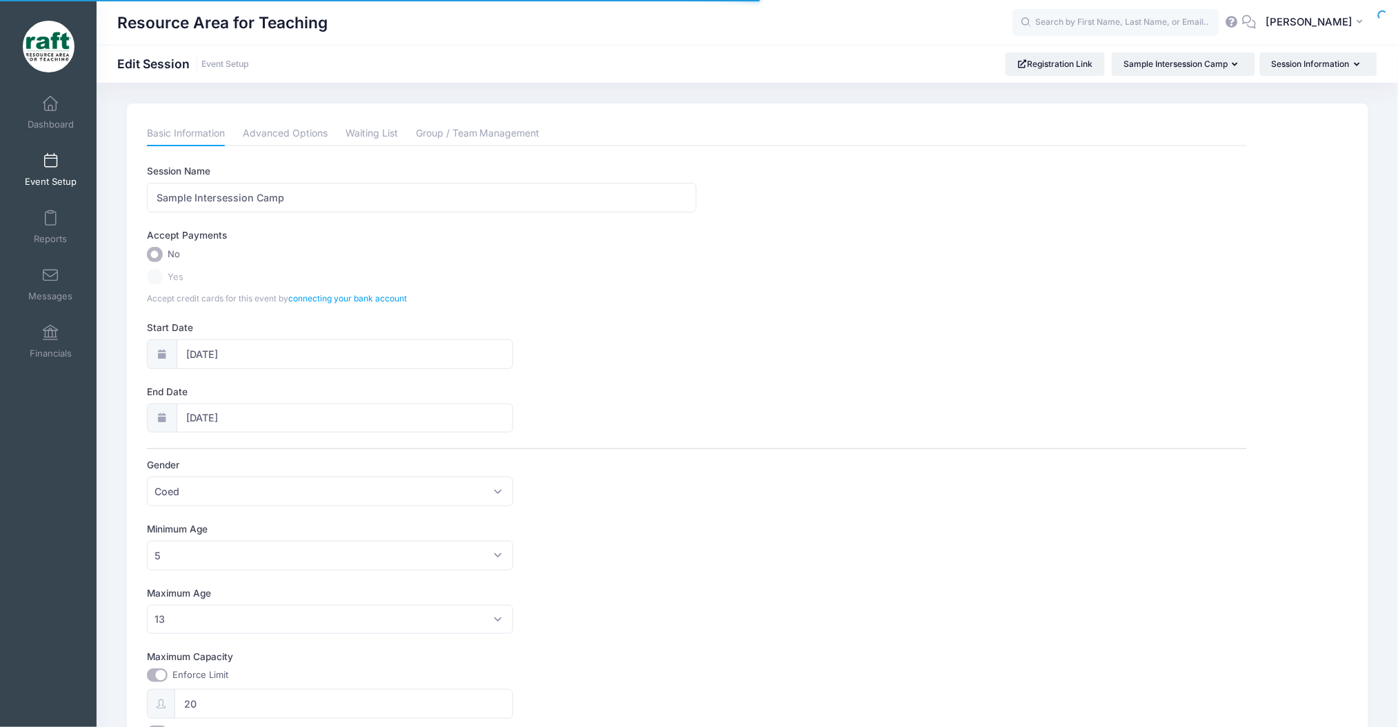
click at [1302, 39] on div "Resource Area for Teaching AQ" at bounding box center [747, 22] width 1301 height 45
click at [1296, 80] on div "Resource Area for Teaching Edit Session Event Setup Registration Link Sample In…" at bounding box center [747, 64] width 1301 height 38
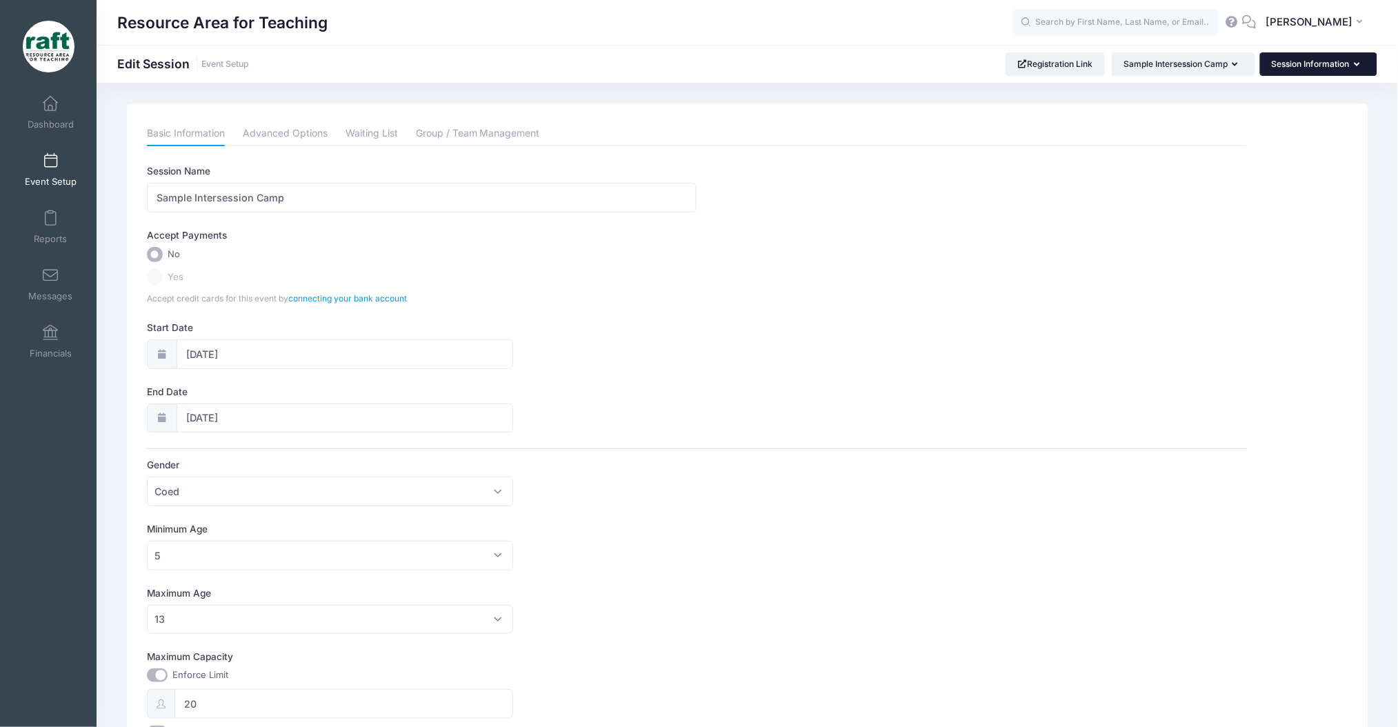
click at [1285, 61] on button "Session Information" at bounding box center [1318, 63] width 117 height 23
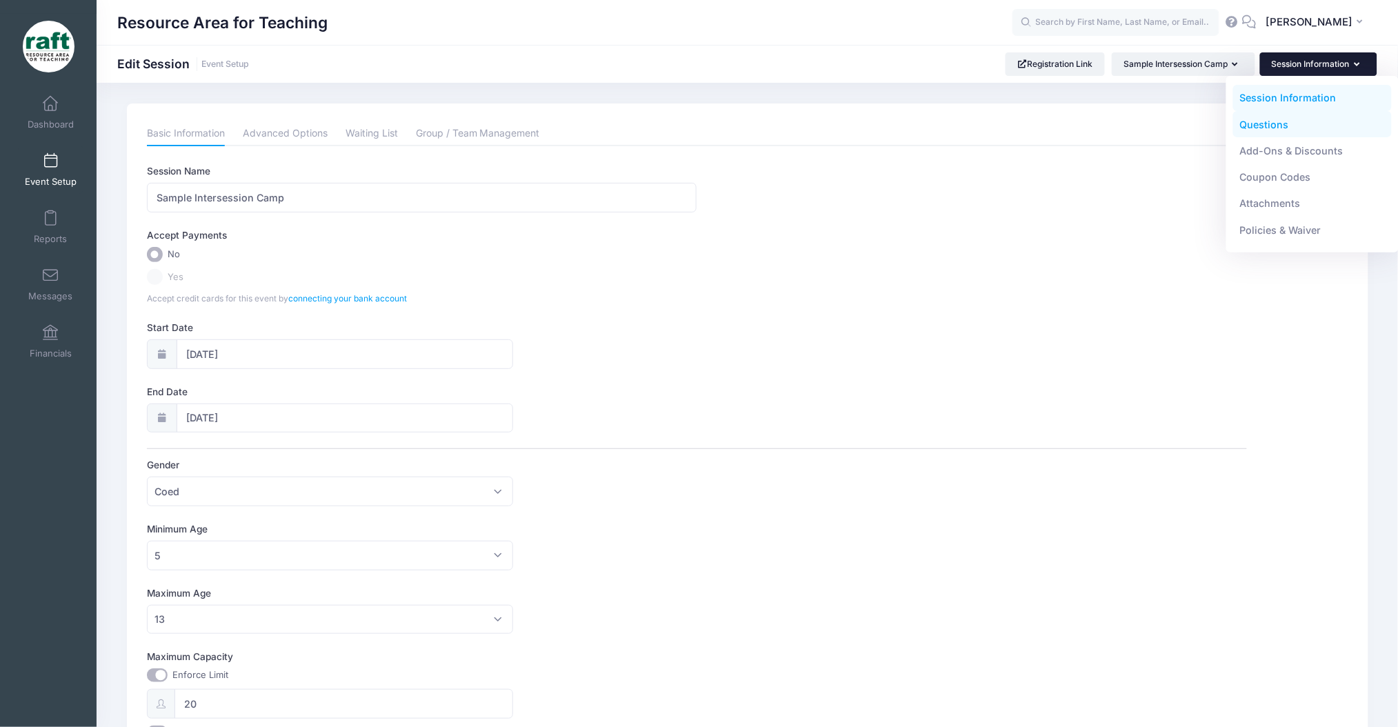
click at [1238, 113] on link "Questions" at bounding box center [1312, 124] width 159 height 26
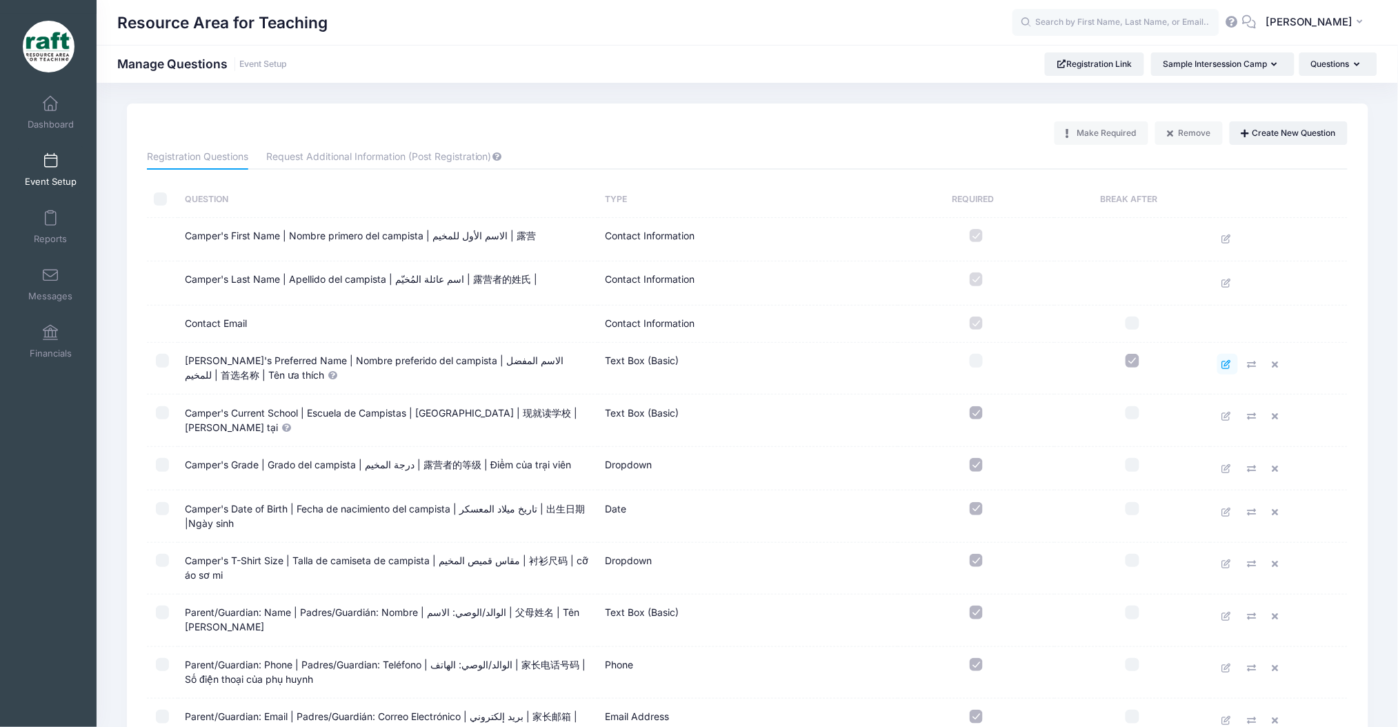
click at [1232, 360] on icon at bounding box center [1227, 364] width 11 height 9
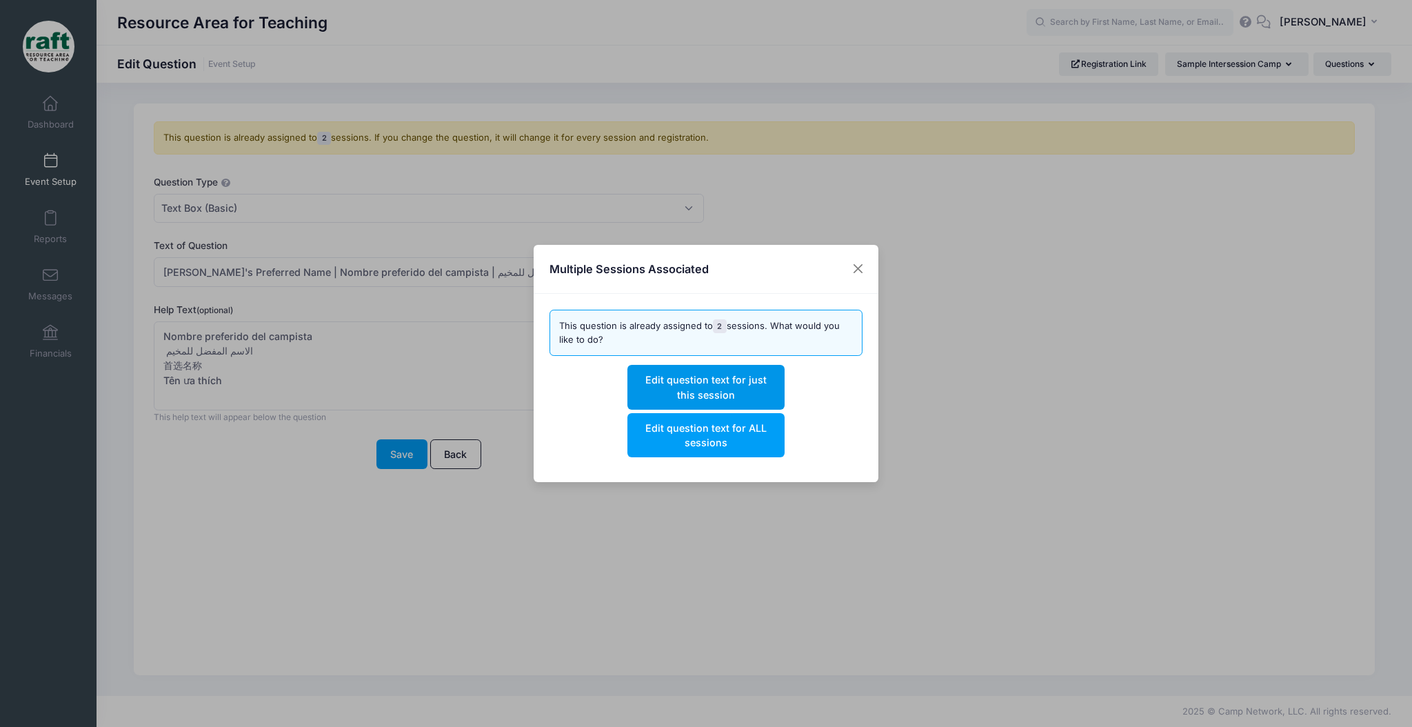
click at [684, 387] on button "Edit question text for just this session" at bounding box center [706, 387] width 157 height 44
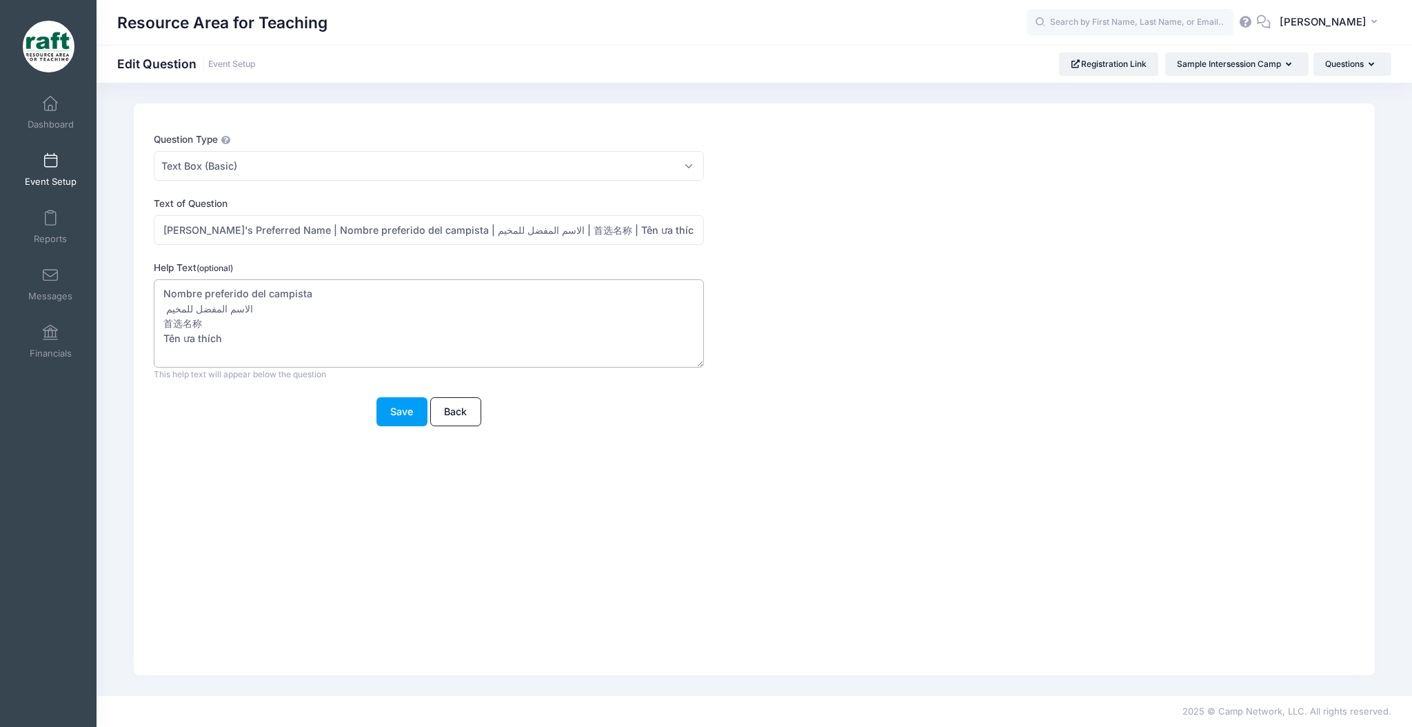
click at [163, 310] on textarea "Nombre preferido del campista الاسم المفضل للمخيم 首选名称 Tên ưa thích" at bounding box center [429, 323] width 550 height 89
type textarea "Nombre preferido del campista الاسم المفضل للمخيم 首选名称 Tên ưa thích"
click at [192, 314] on textarea "Nombre preferido del campista الاسم المفضل للمخيم 首选名称 Tên ưa thích" at bounding box center [429, 323] width 550 height 89
drag, startPoint x: 292, startPoint y: 229, endPoint x: 697, endPoint y: 272, distance: 407.2
click at [697, 272] on form "Question Type Please Select Checkboxes Country Date Document Upload Dropdown Dr…" at bounding box center [704, 279] width 1100 height 294
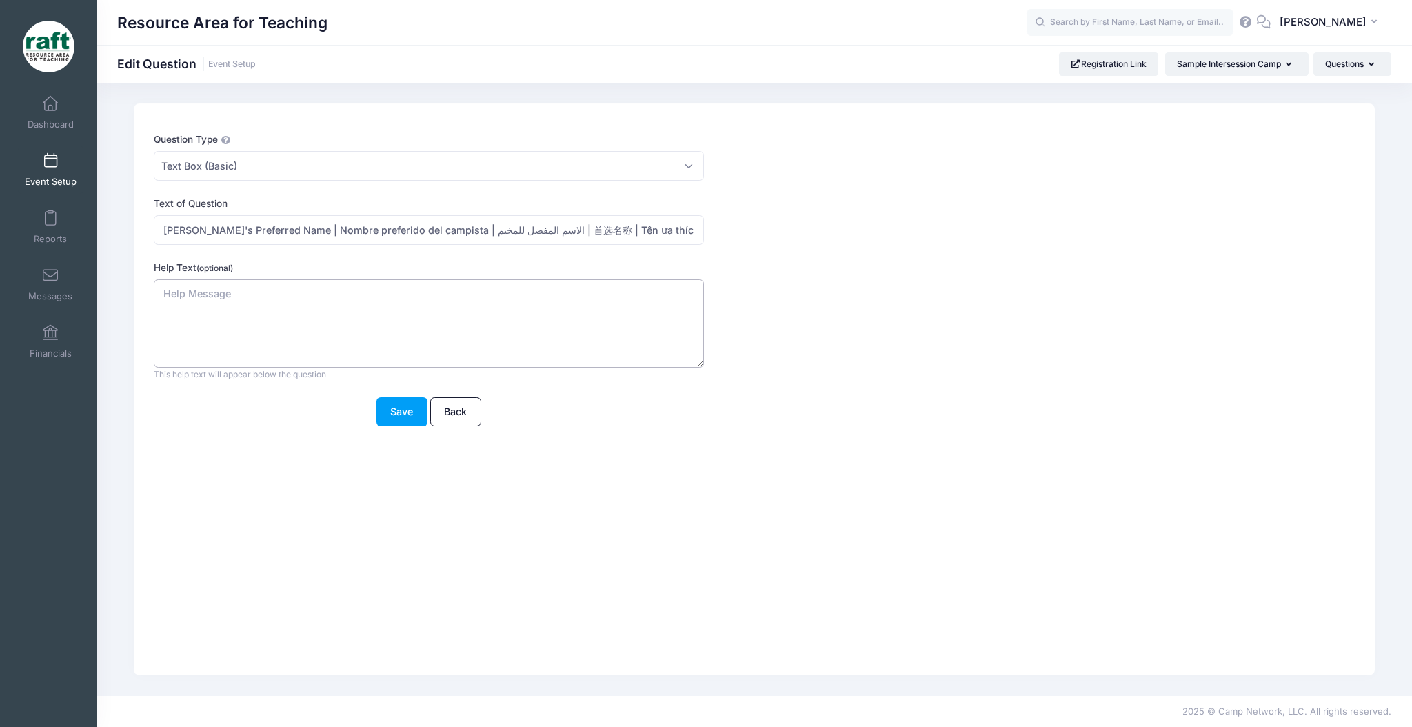
click at [406, 319] on textarea "Nombre preferido del campista الاسم المفضل للمخيم 首选名称 Tên ưa thích" at bounding box center [429, 323] width 550 height 89
paste textarea "Nombre preferido del campista | الاسم المفضل للمخيم | 首选名称 | Tên ưa thích"
type textarea "Nombre preferido del campista | الاسم المفضل للمخيم | 首选名称 | Tên ưa thích"
click at [394, 406] on button "Save" at bounding box center [402, 412] width 51 height 30
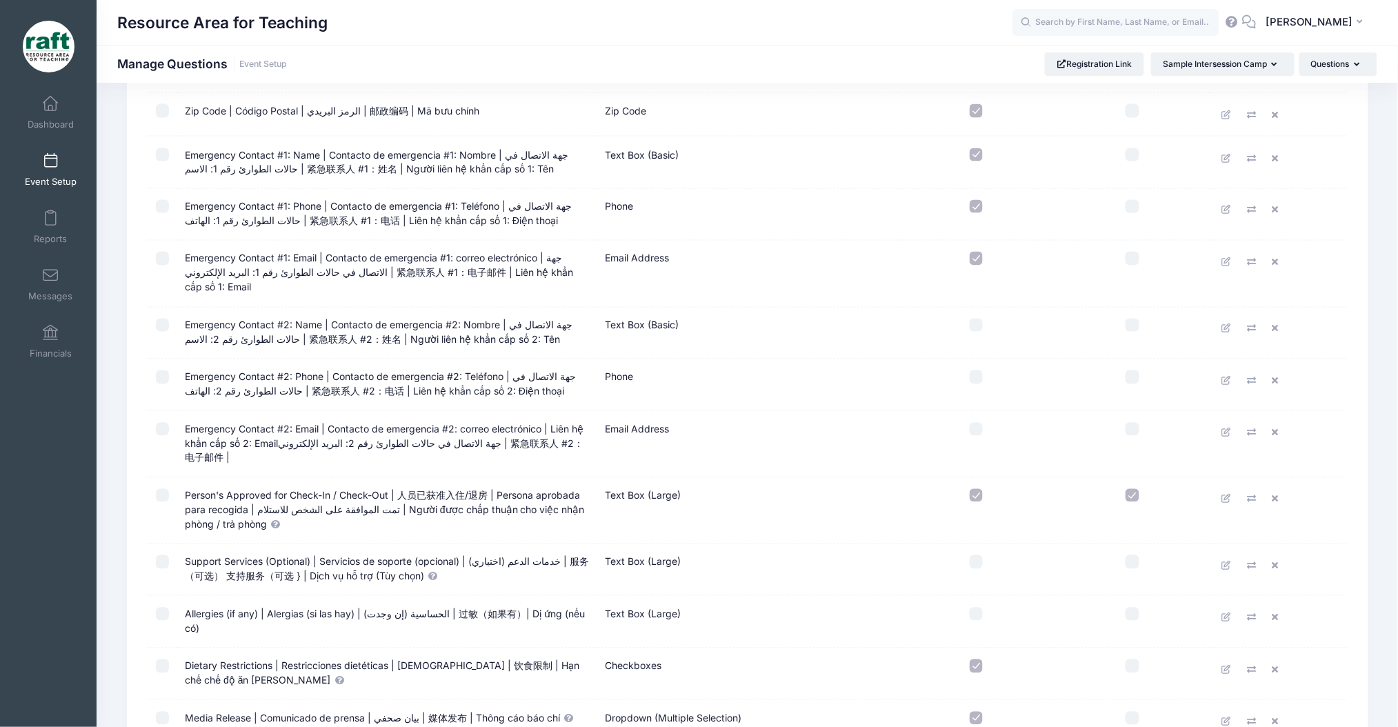
scroll to position [1241, 0]
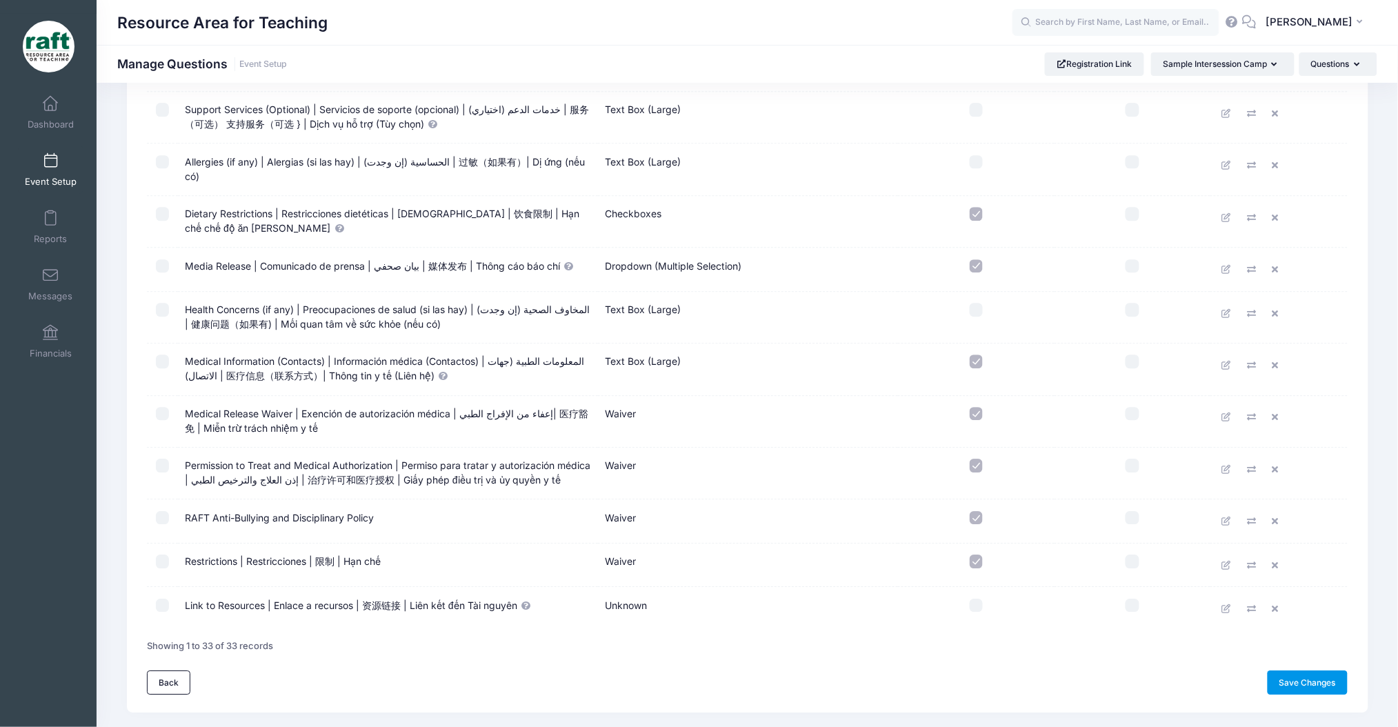
click at [1326, 670] on link "Save Changes" at bounding box center [1308, 681] width 81 height 23
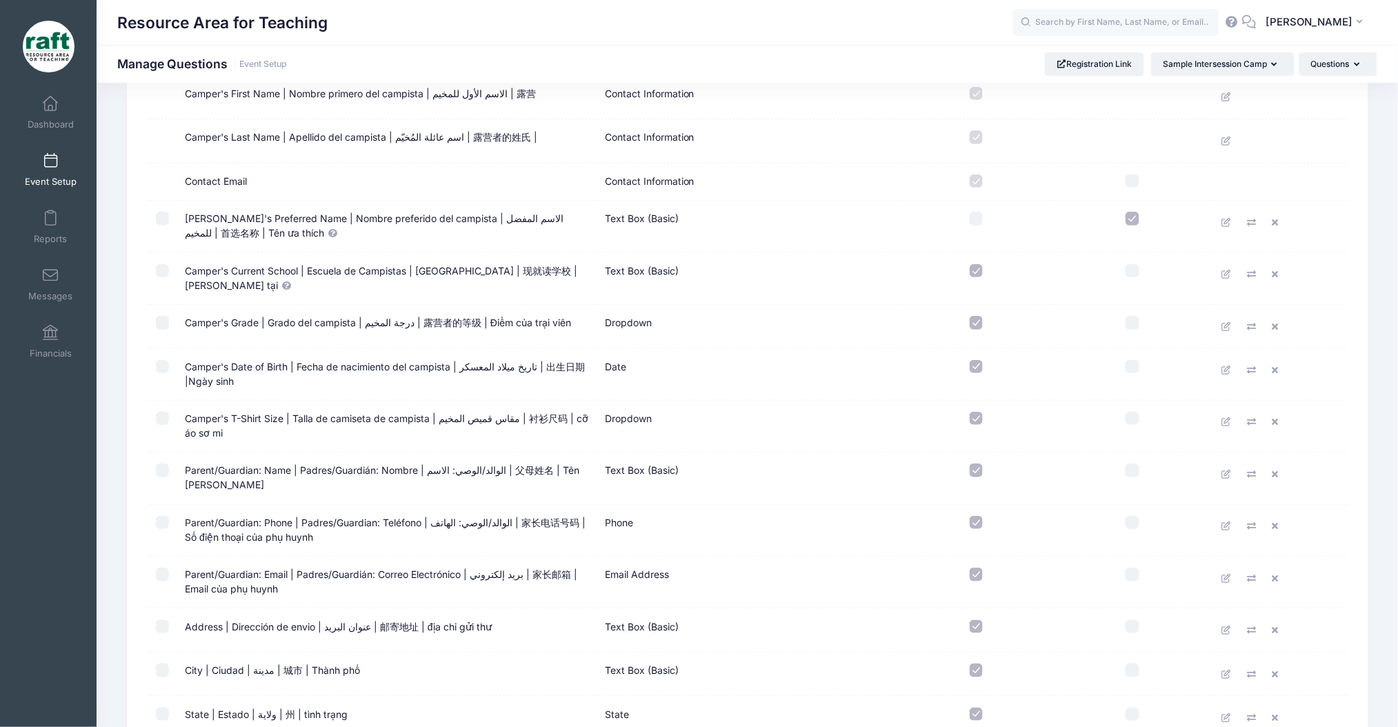
scroll to position [144, 0]
click at [64, 98] on link "Dashboard" at bounding box center [51, 112] width 66 height 48
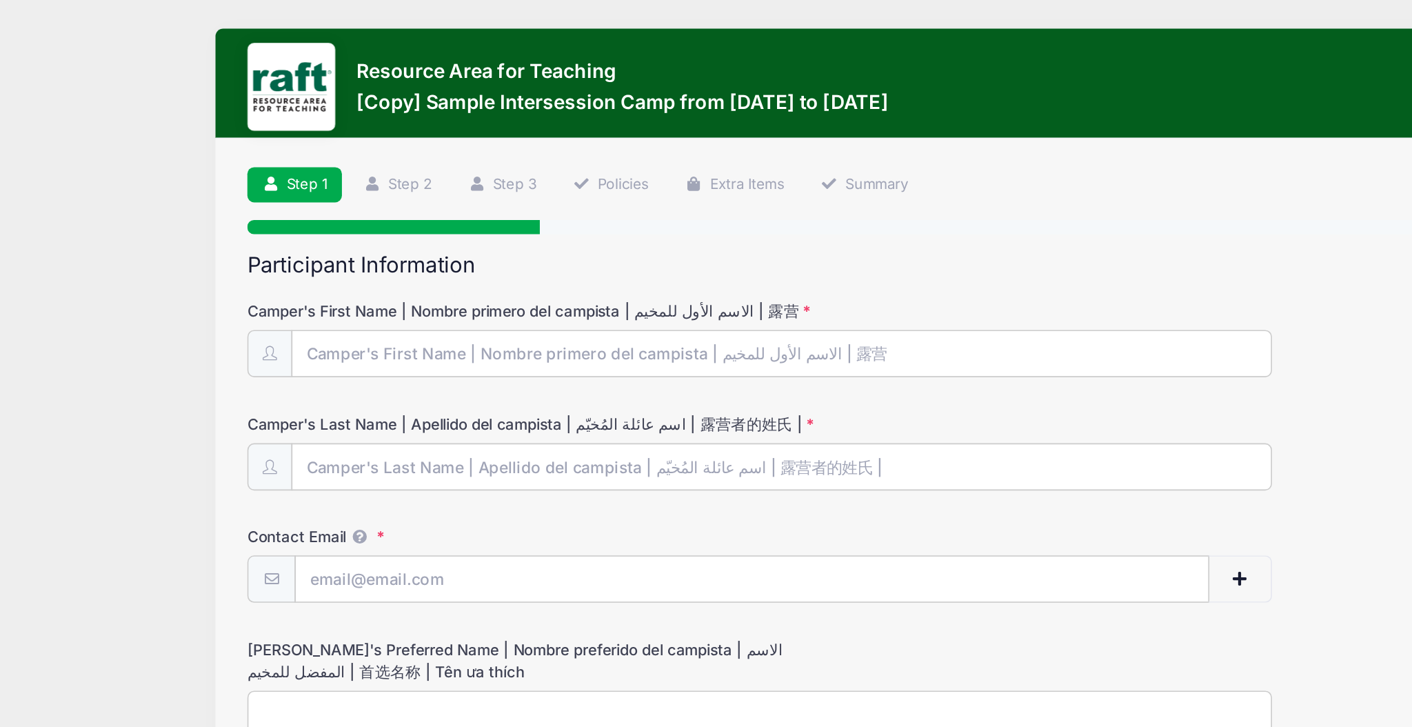
click at [156, 128] on div "Step 1 /7 Step 1 Step 2 Step 3 Policies Extra Items Summary Participant Informa…" at bounding box center [706, 319] width 1102 height 429
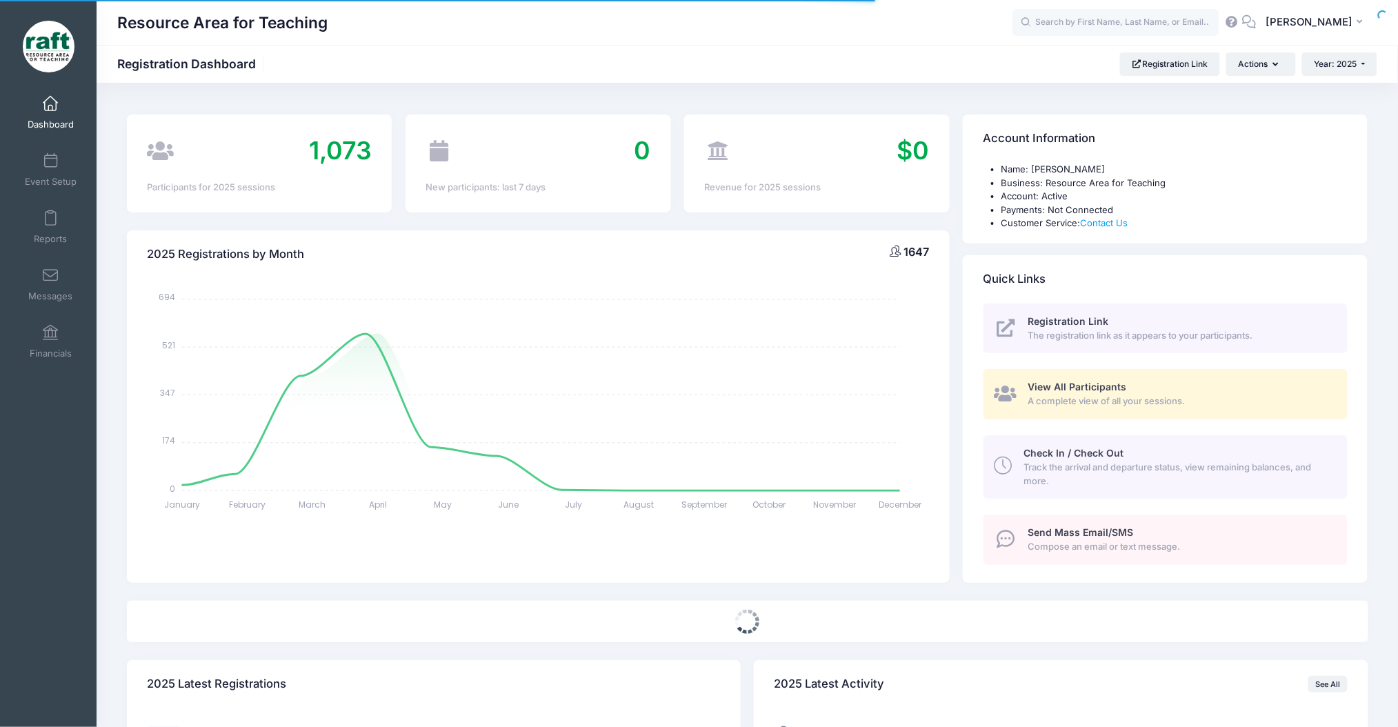
select select
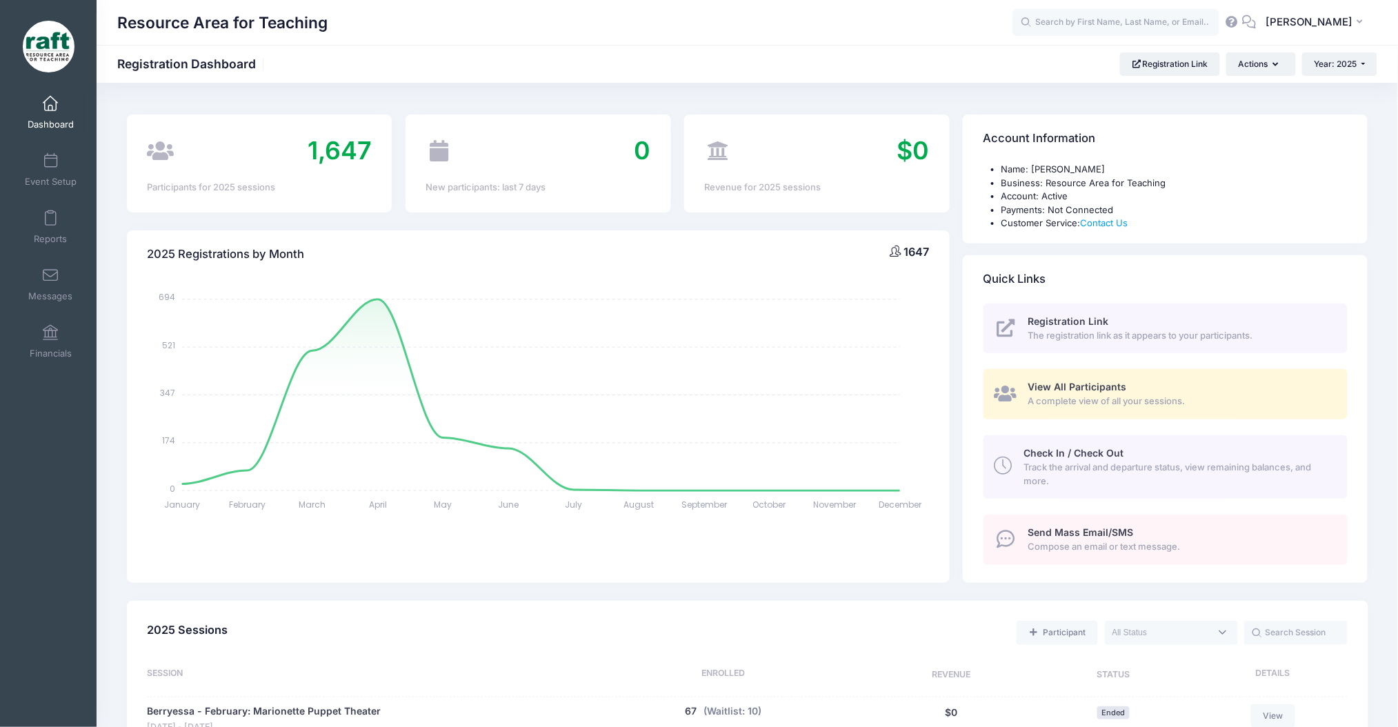
scroll to position [14, 0]
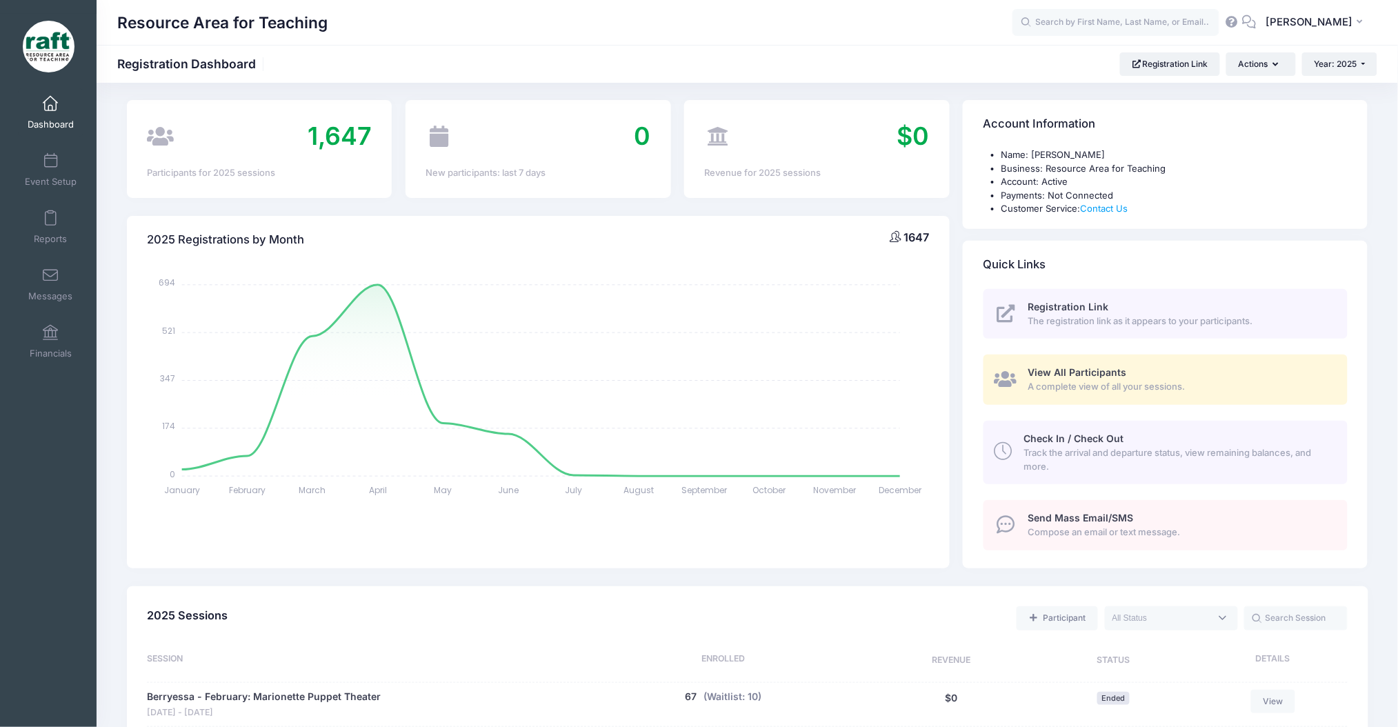
click at [1047, 372] on span "View All Participants" at bounding box center [1077, 372] width 99 height 12
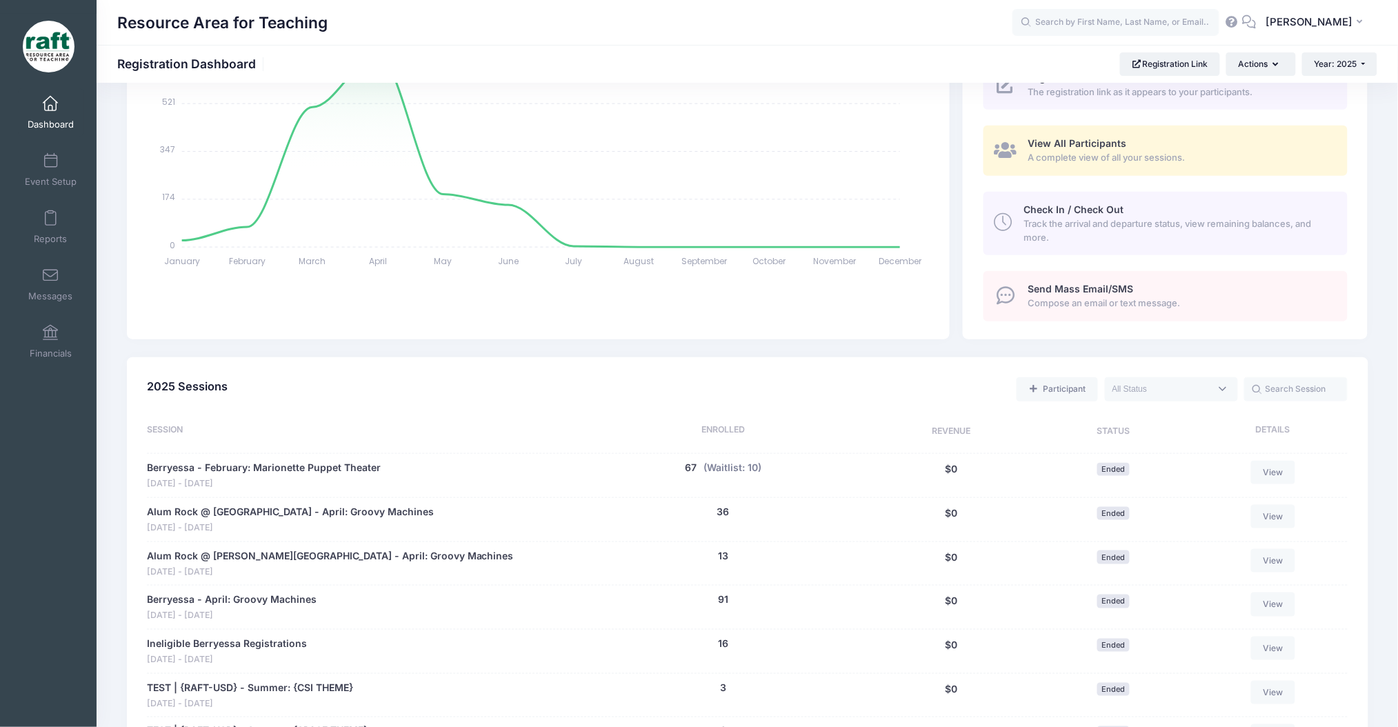
scroll to position [247, 0]
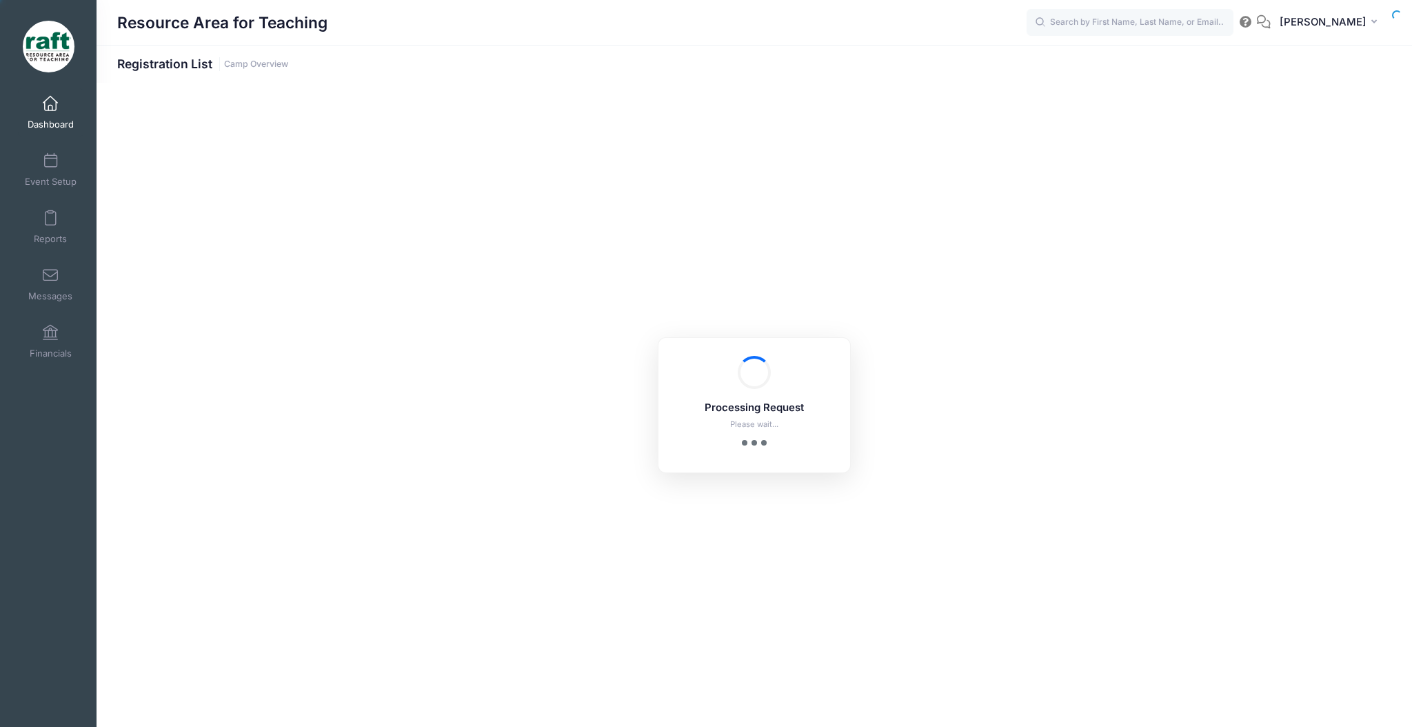
select select "10"
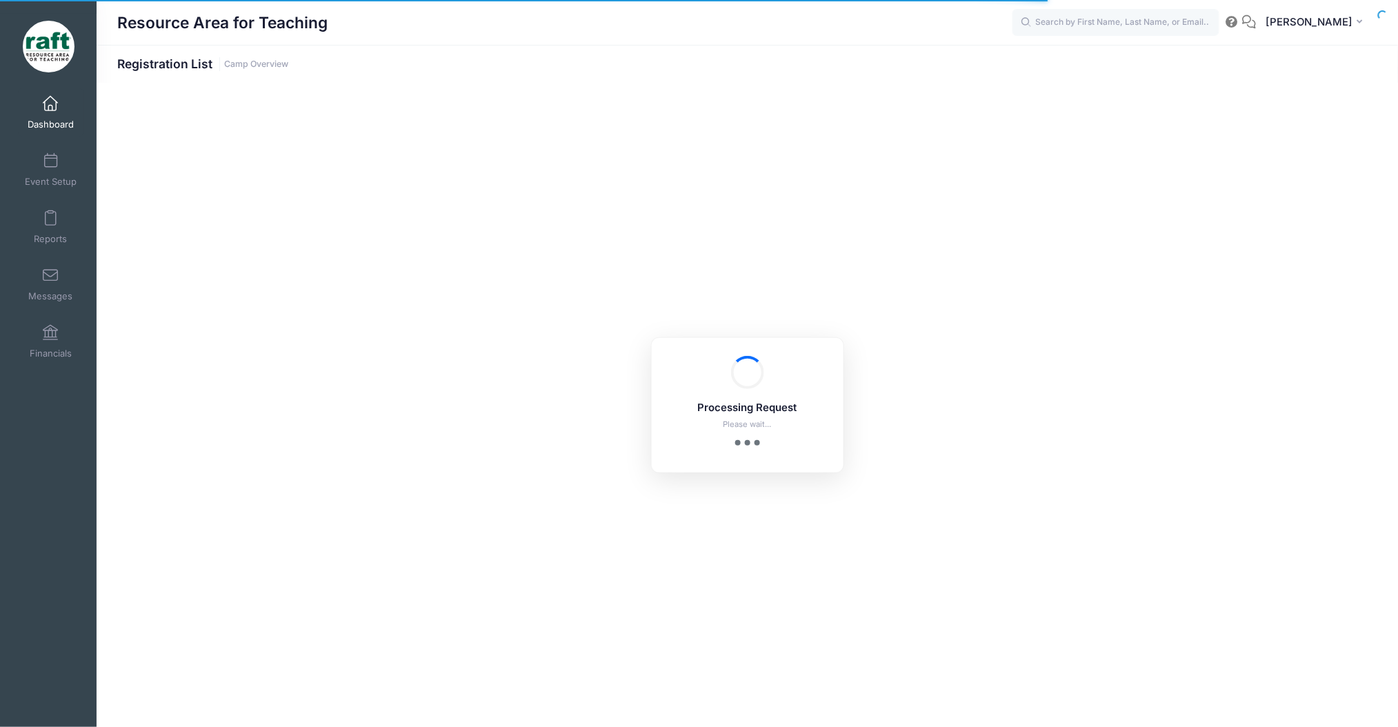
scroll to position [57, 0]
click at [50, 103] on span at bounding box center [50, 104] width 0 height 15
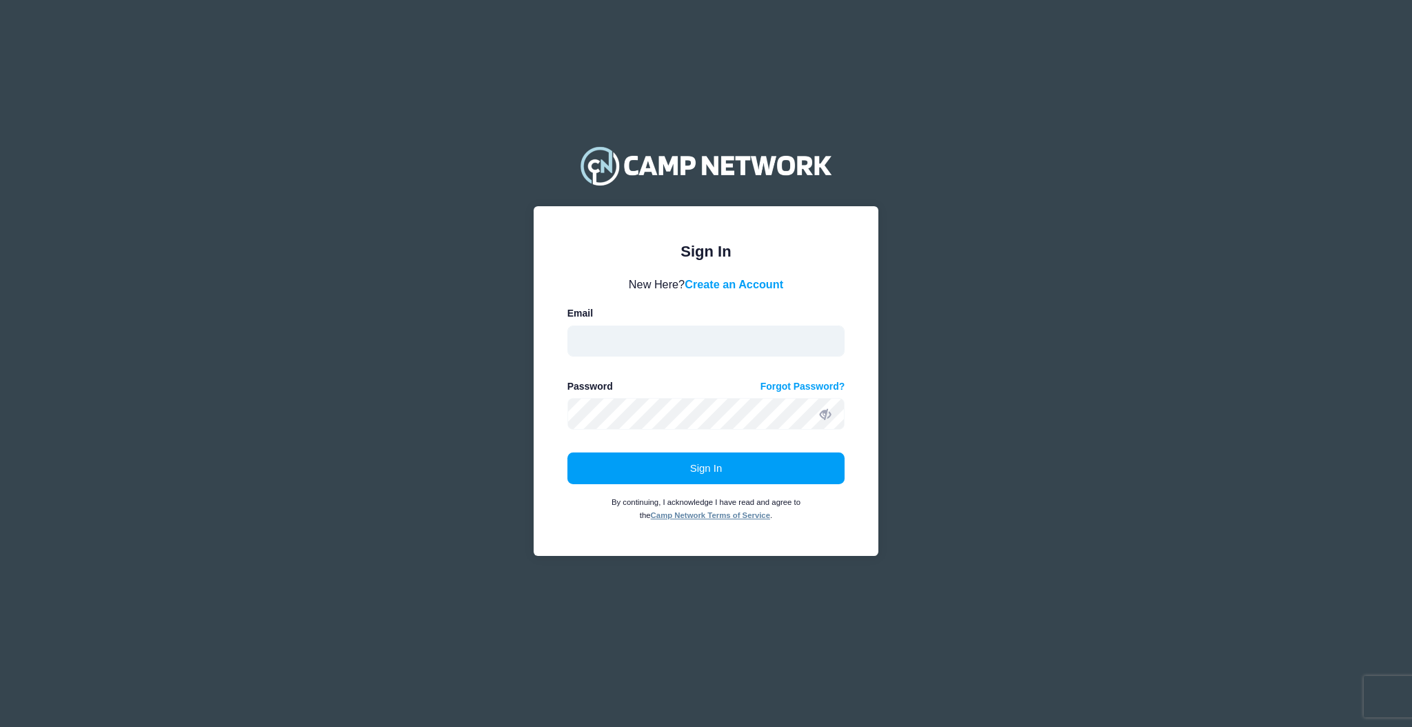
type input "[EMAIL_ADDRESS][DOMAIN_NAME]"
click at [666, 485] on div "Sign In By continuing, I acknowledge I have read and agree to the Camp Network …" at bounding box center [707, 487] width 278 height 70
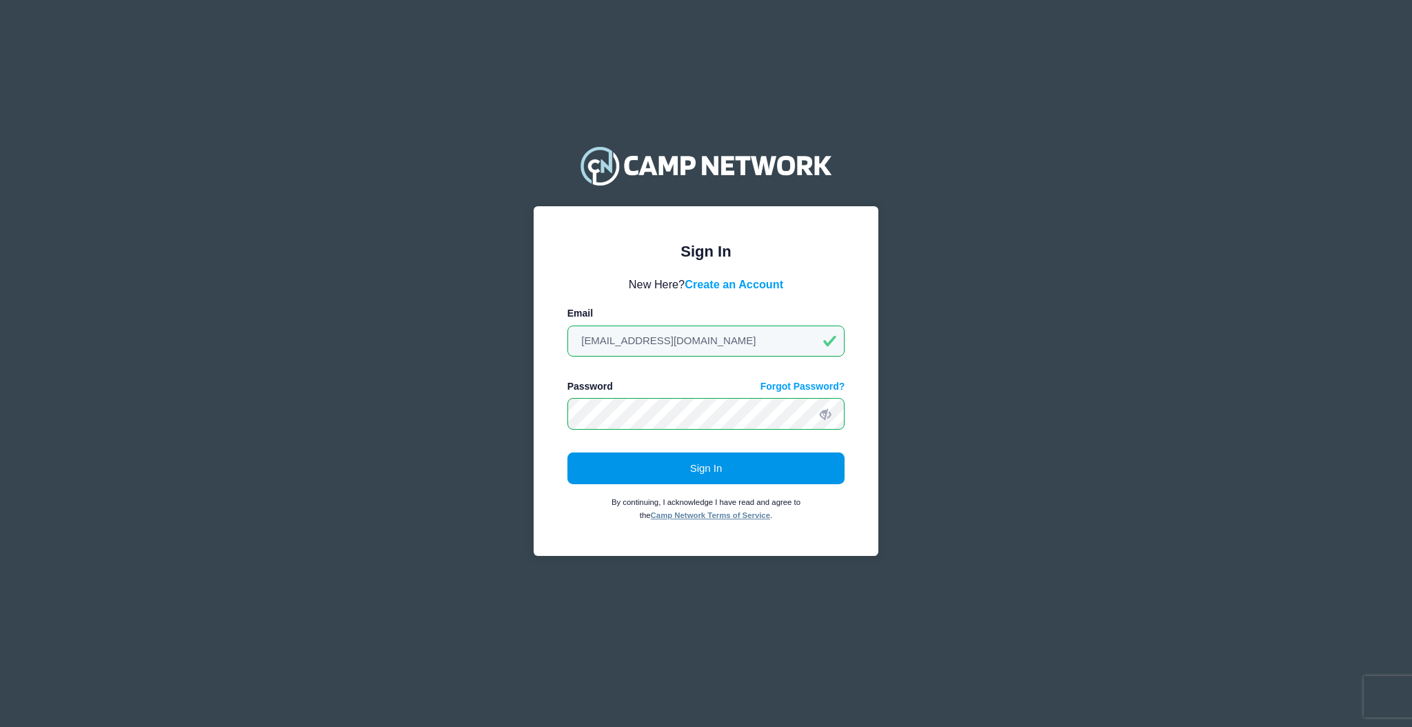
click at [655, 468] on button "Sign In" at bounding box center [707, 468] width 278 height 32
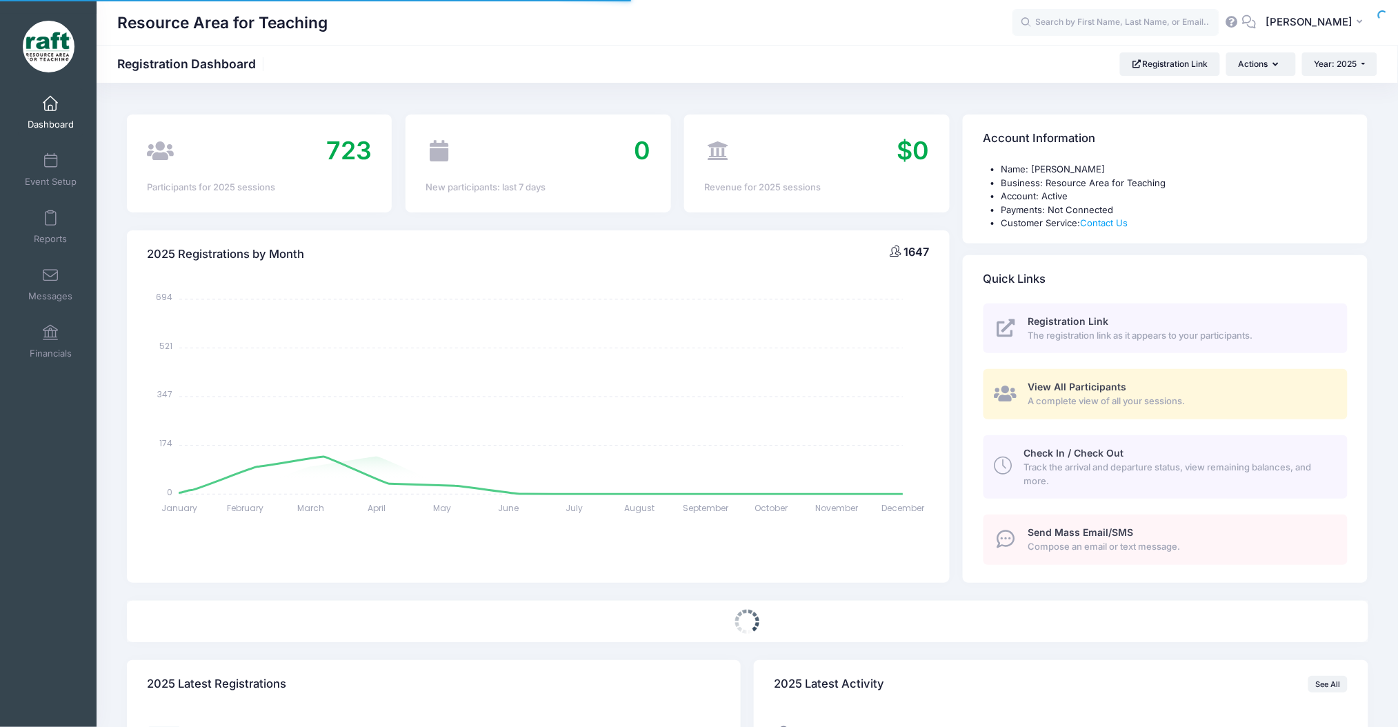
select select
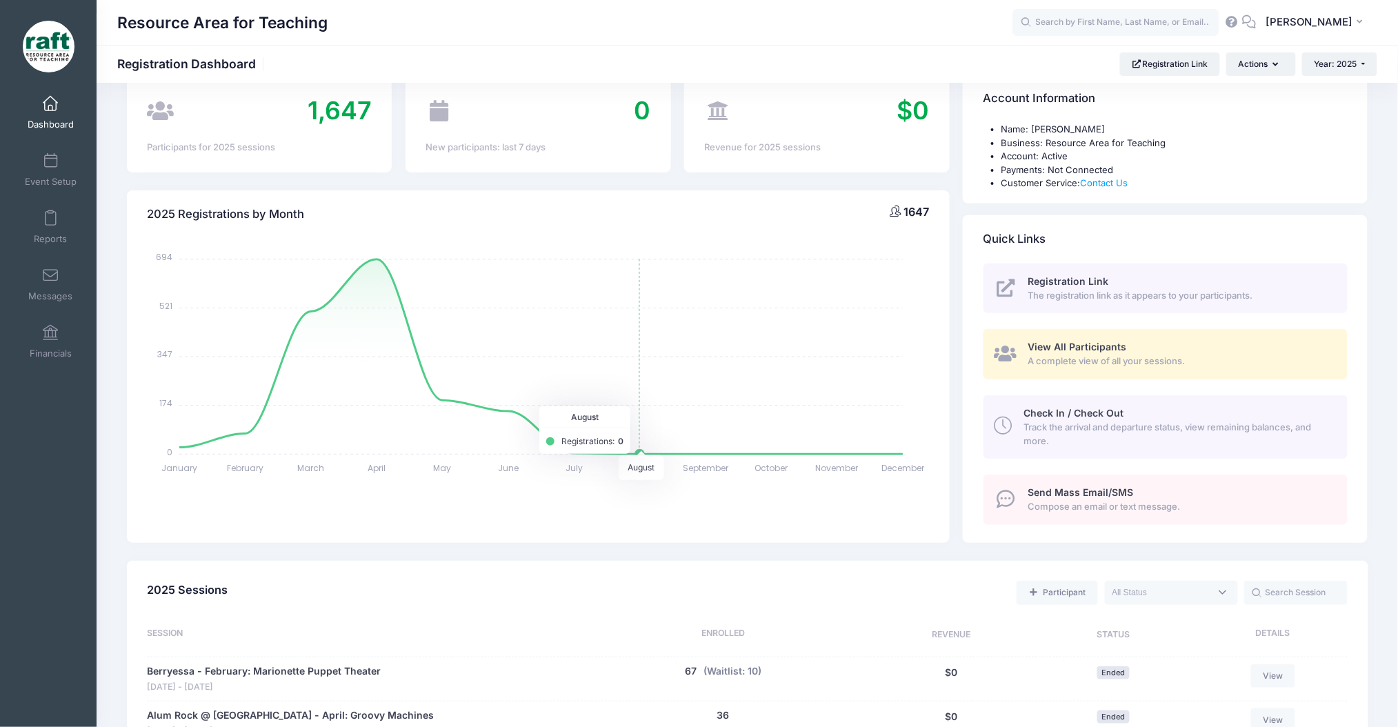
scroll to position [42, 0]
click at [50, 162] on span at bounding box center [50, 161] width 0 height 15
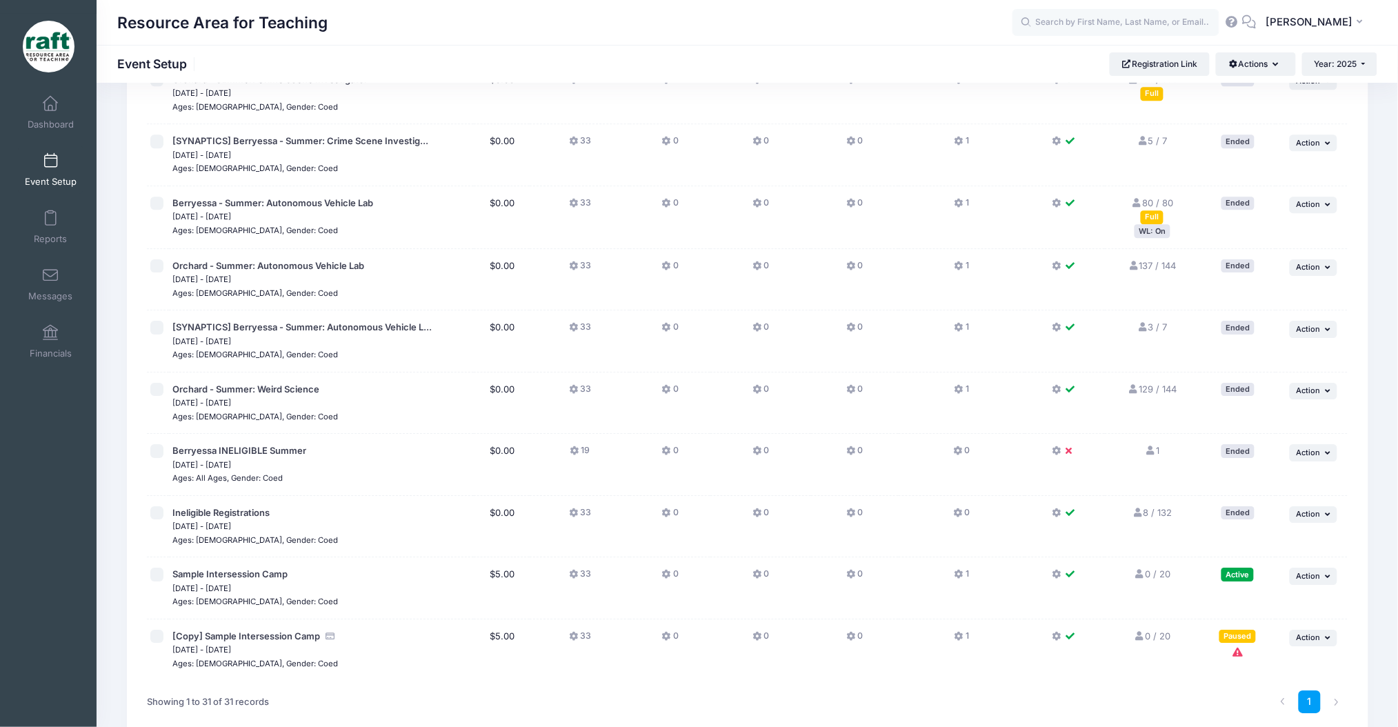
scroll to position [1493, 0]
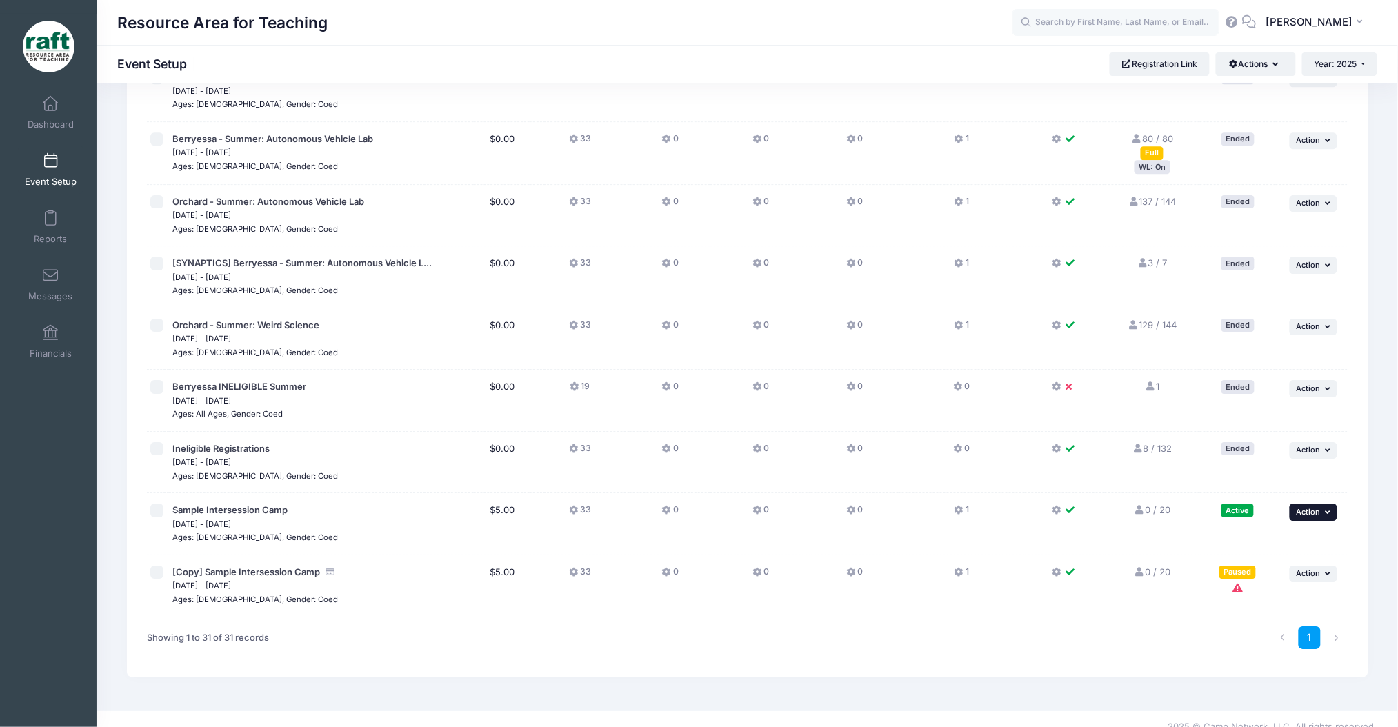
click at [1306, 507] on span "Action" at bounding box center [1309, 512] width 24 height 10
click at [1249, 641] on link "Preview" at bounding box center [1268, 632] width 125 height 26
